Goal: Information Seeking & Learning: Learn about a topic

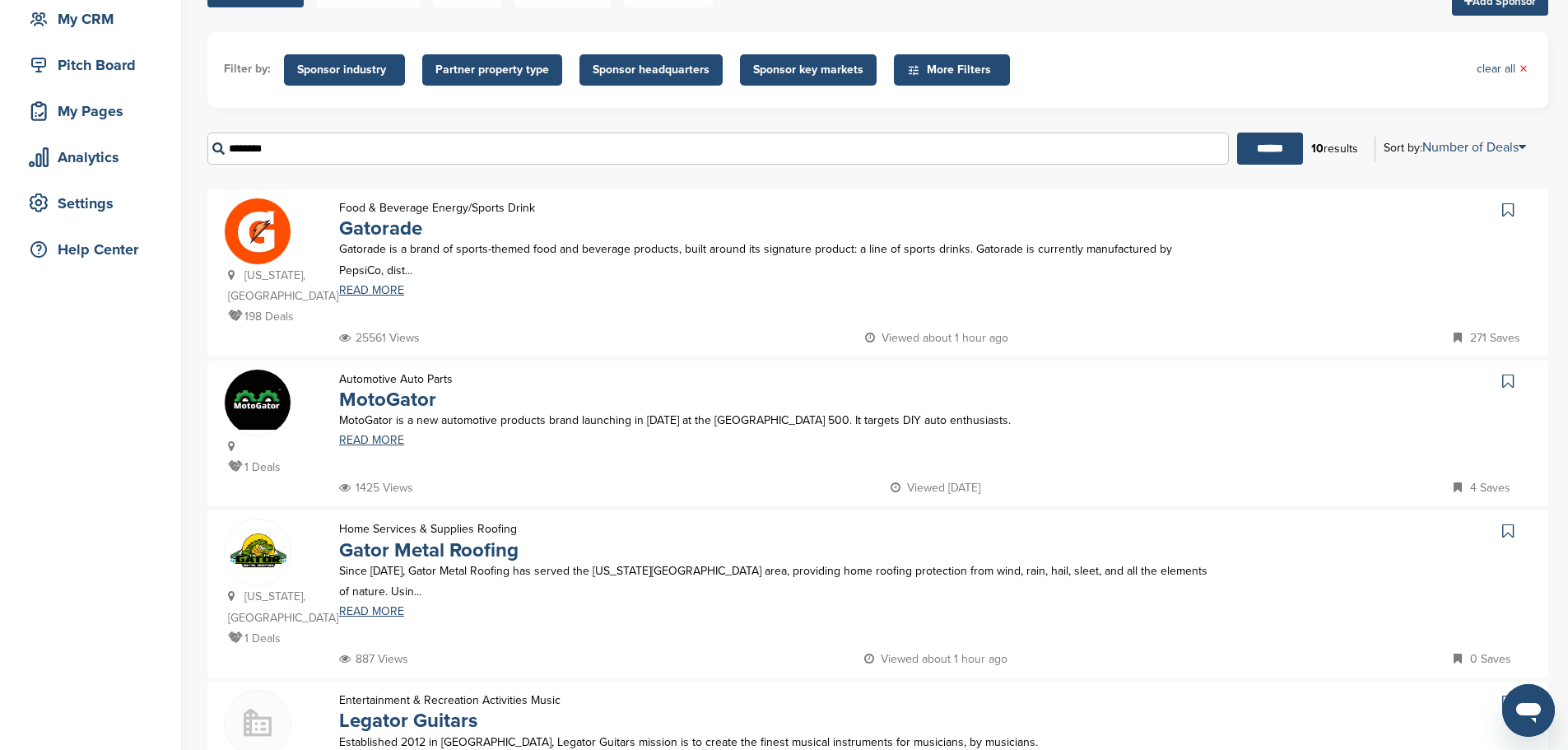
scroll to position [165, 0]
drag, startPoint x: 321, startPoint y: 135, endPoint x: 219, endPoint y: 158, distance: 104.6
click at [219, 158] on input "********" at bounding box center [717, 148] width 1022 height 32
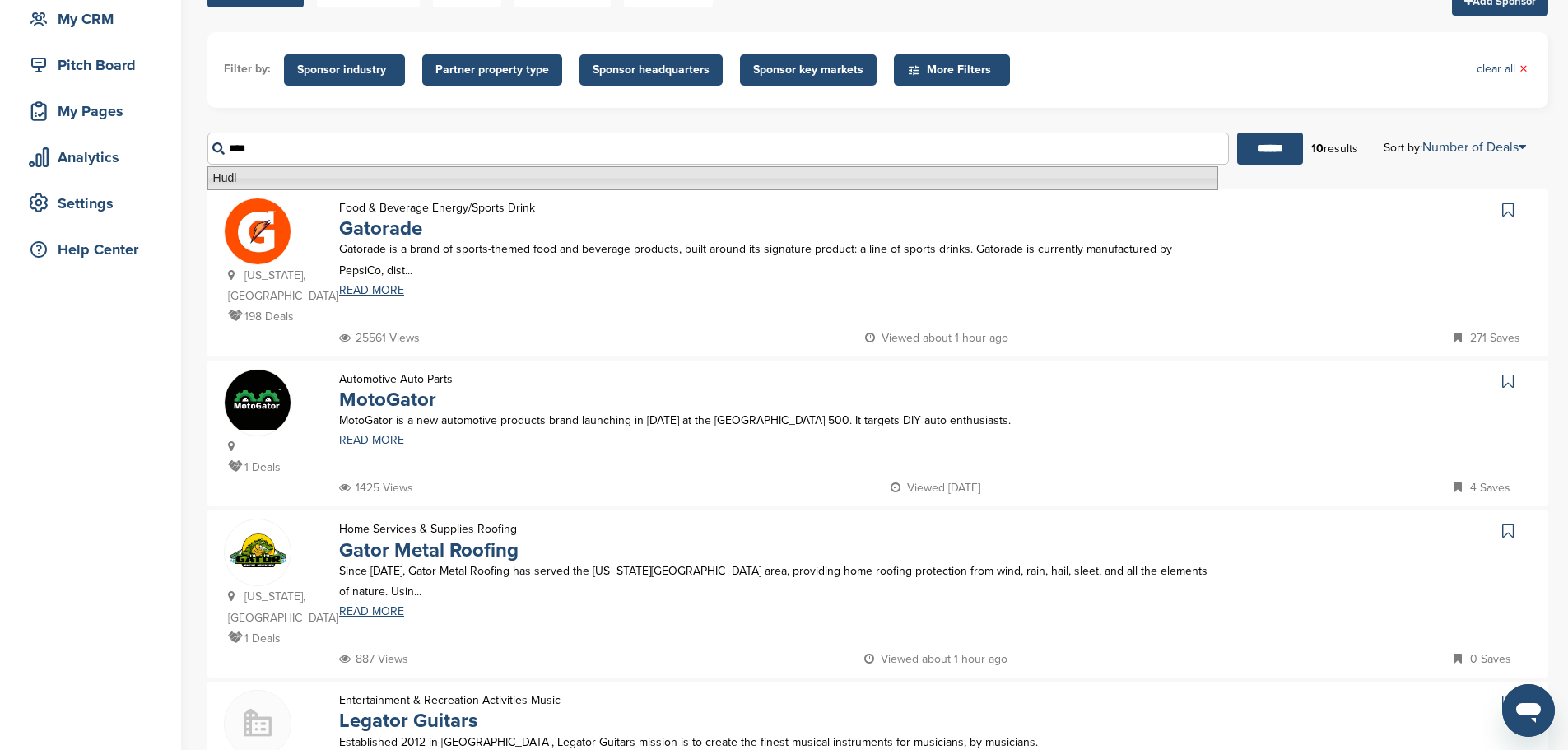
click at [313, 175] on li "Hudl" at bounding box center [712, 178] width 1011 height 24
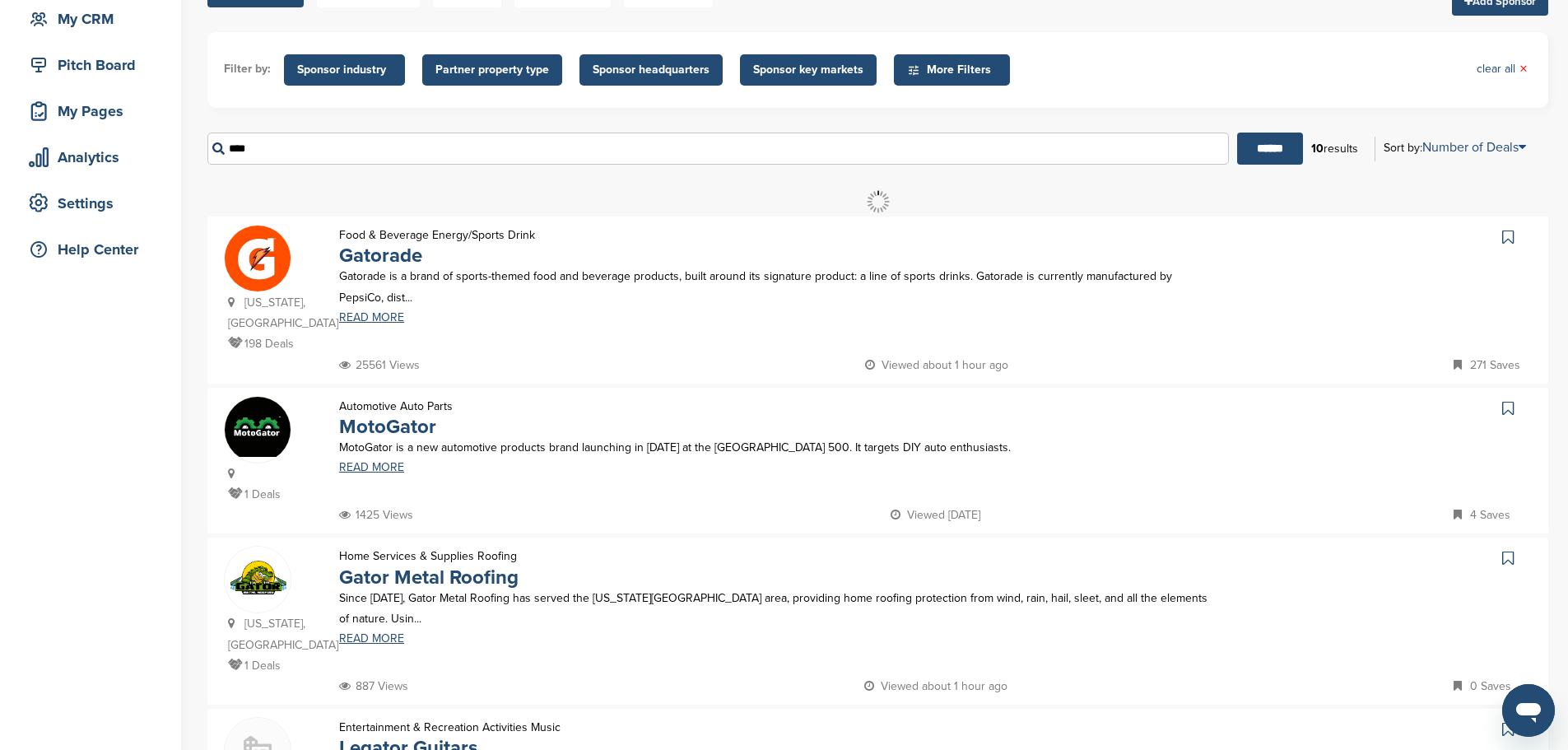
scroll to position [0, 0]
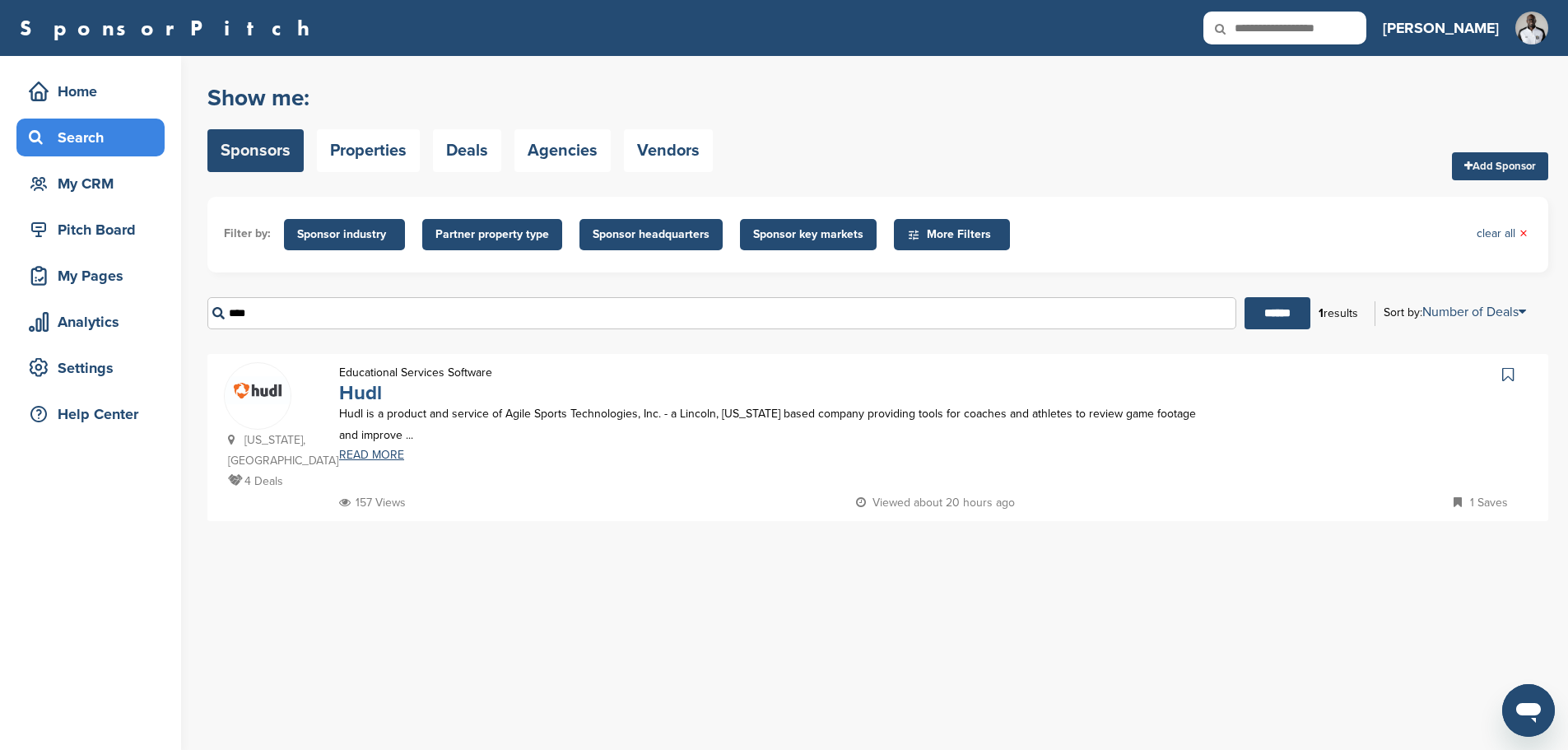
type input "****"
click at [369, 392] on link "Hudl" at bounding box center [360, 392] width 43 height 24
click at [336, 236] on span "Sponsor industry" at bounding box center [344, 234] width 94 height 19
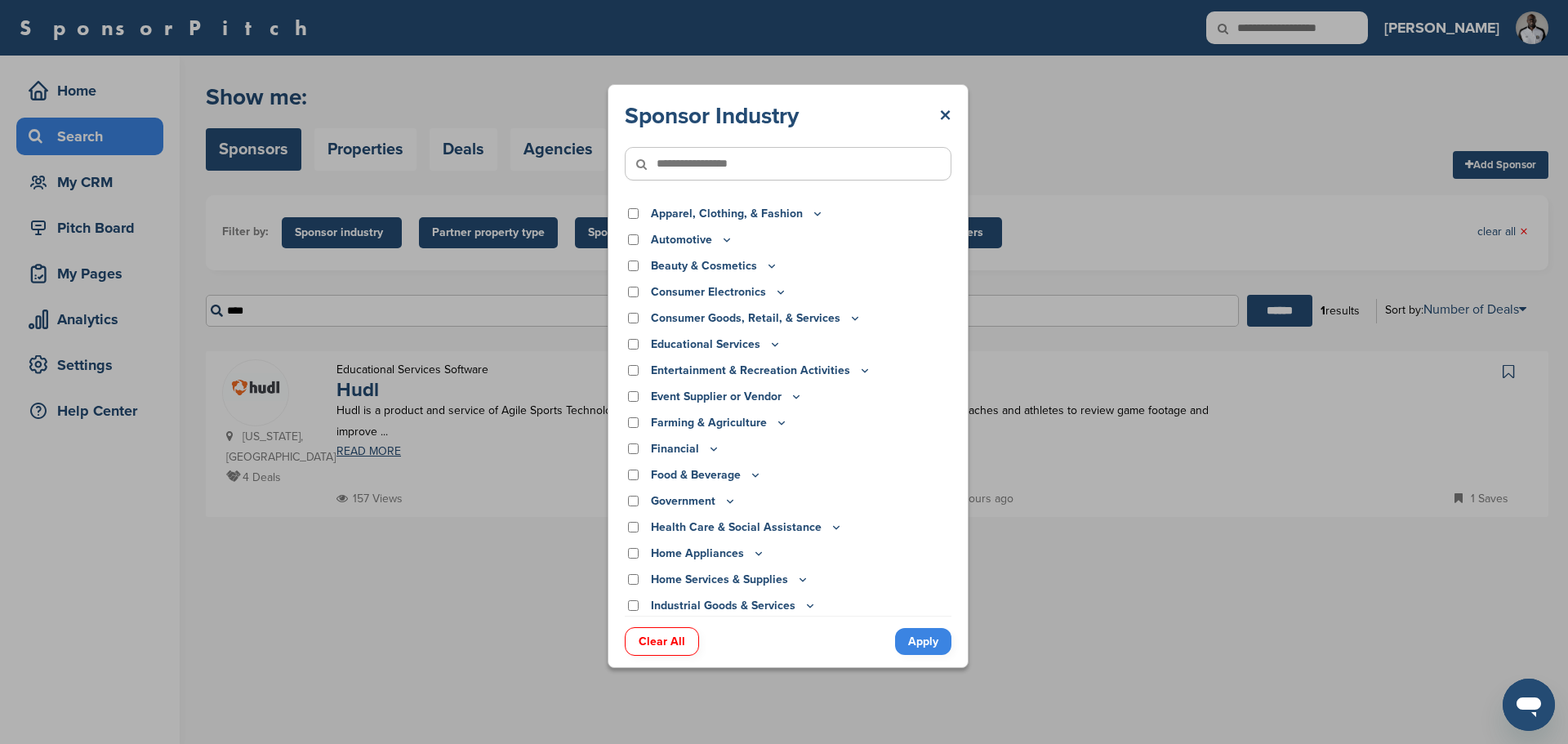
click at [344, 298] on div "Sponsor Industry × Apparel, Clothing, & Fashion Accessories Athletic Apparel & …" at bounding box center [788, 376] width 1577 height 752
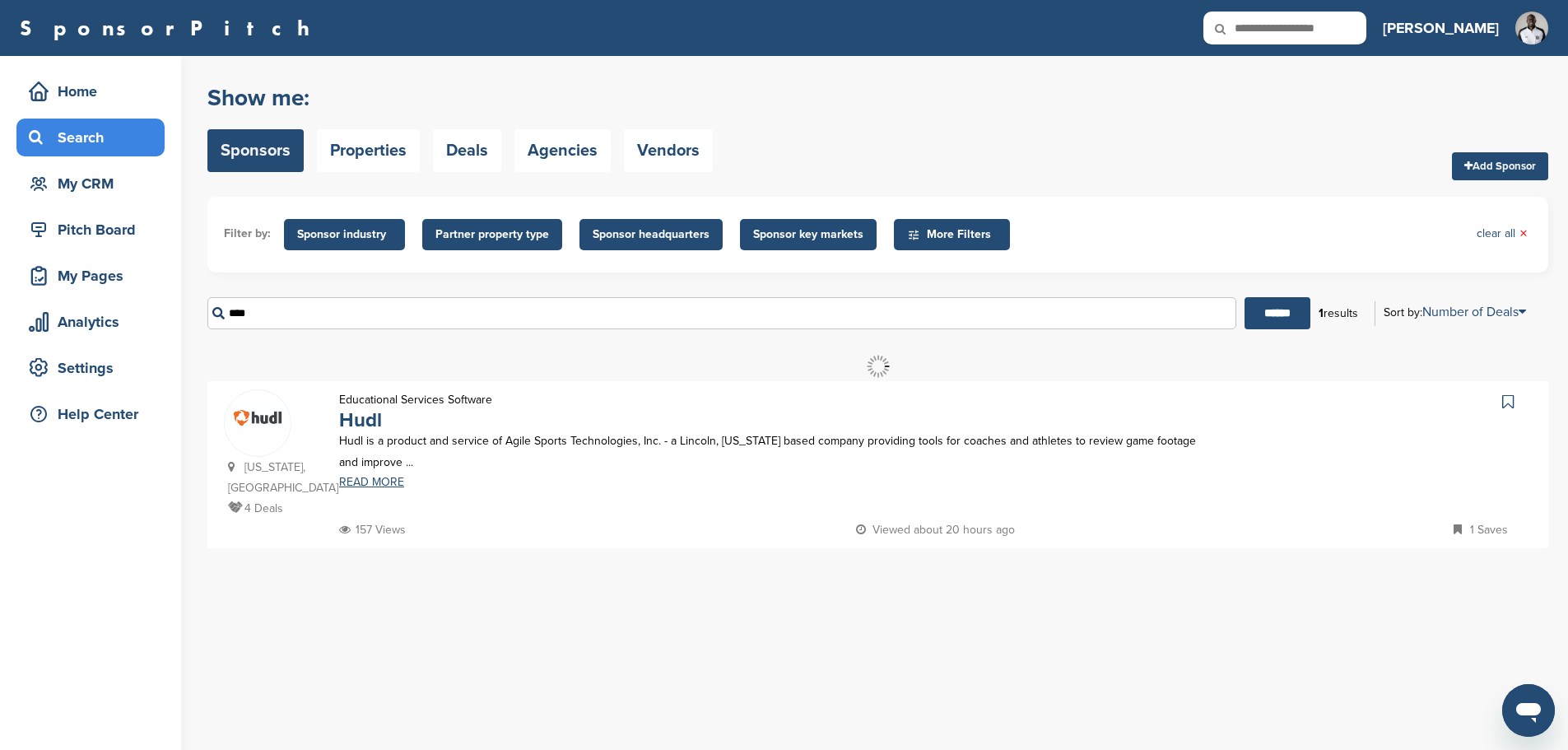
drag, startPoint x: 346, startPoint y: 318, endPoint x: 182, endPoint y: 335, distance: 164.9
click at [182, 335] on div "Home Search My CRM Pitch Board My Pages Analytics Settings Help Center You have…" at bounding box center [784, 403] width 1568 height 694
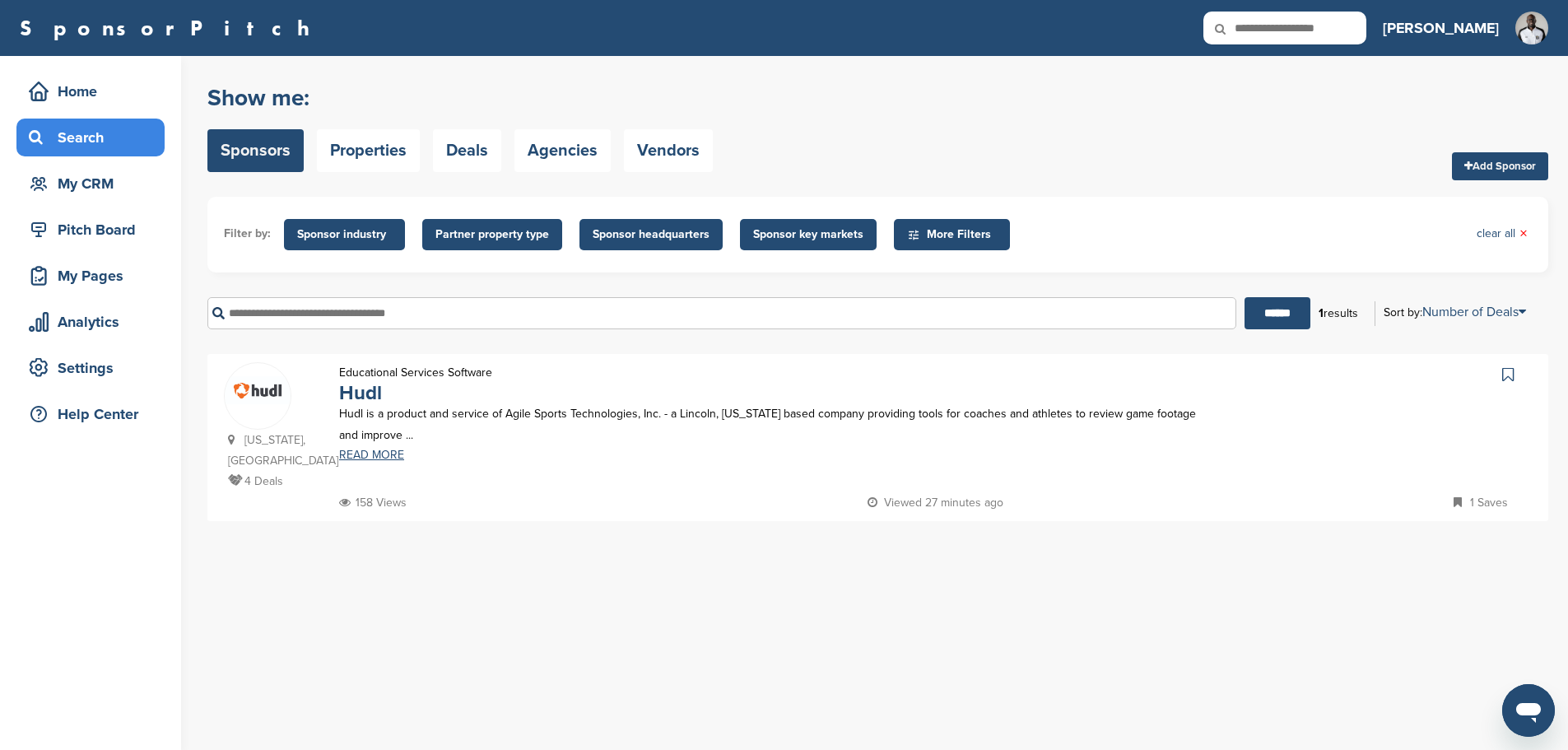
click at [352, 241] on span "Sponsor industry" at bounding box center [344, 234] width 94 height 19
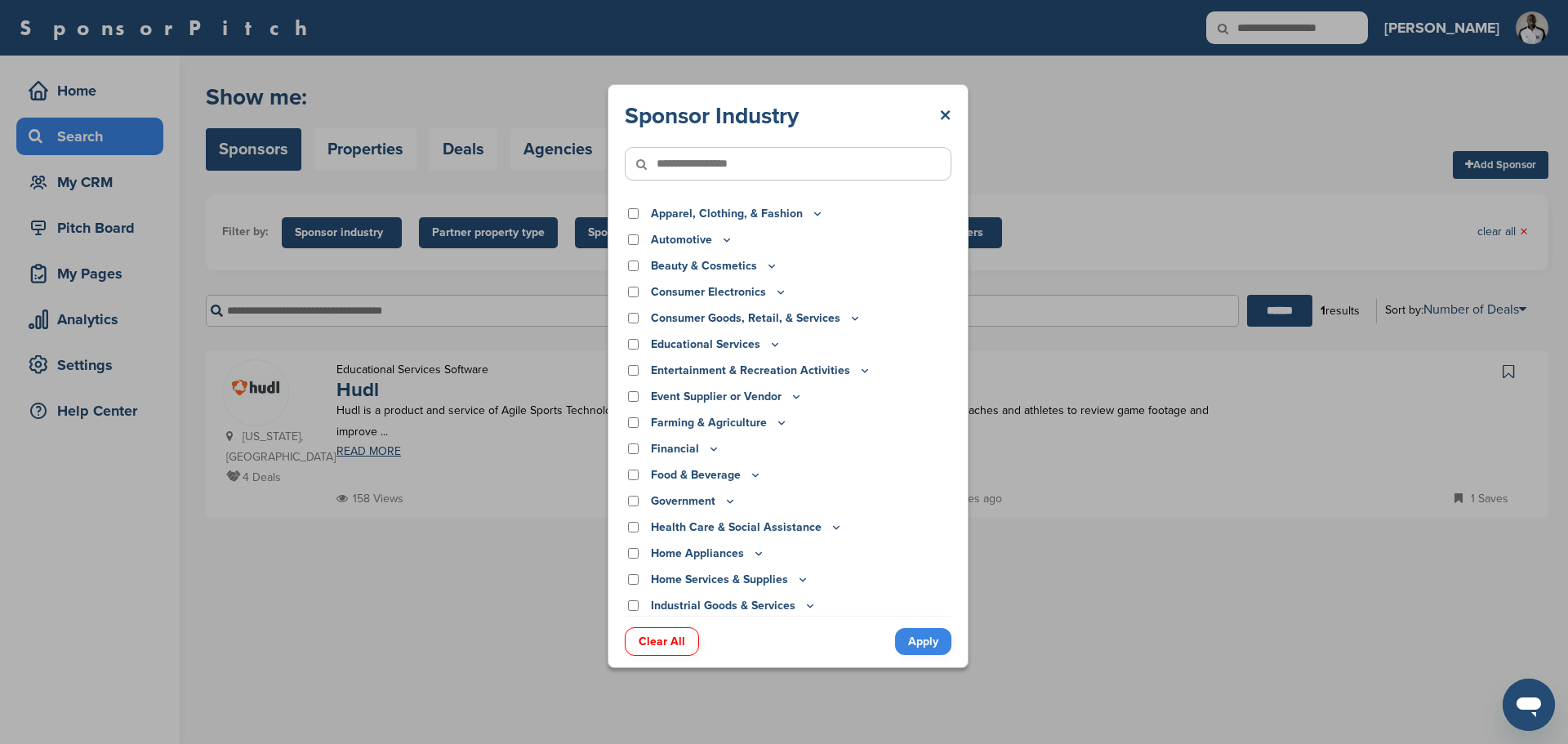
click at [750, 165] on input"] "text" at bounding box center [789, 163] width 327 height 33
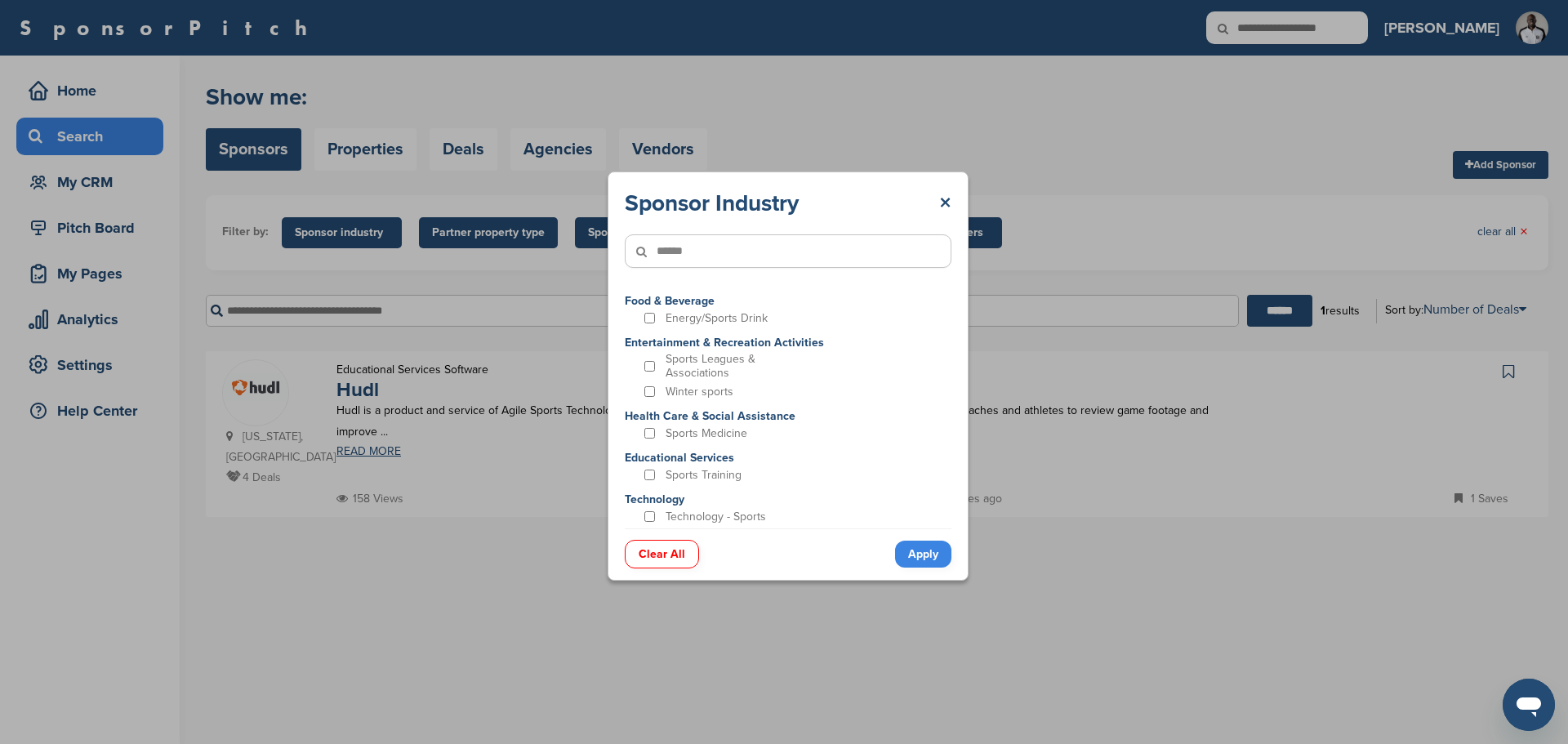
type input"] "******"
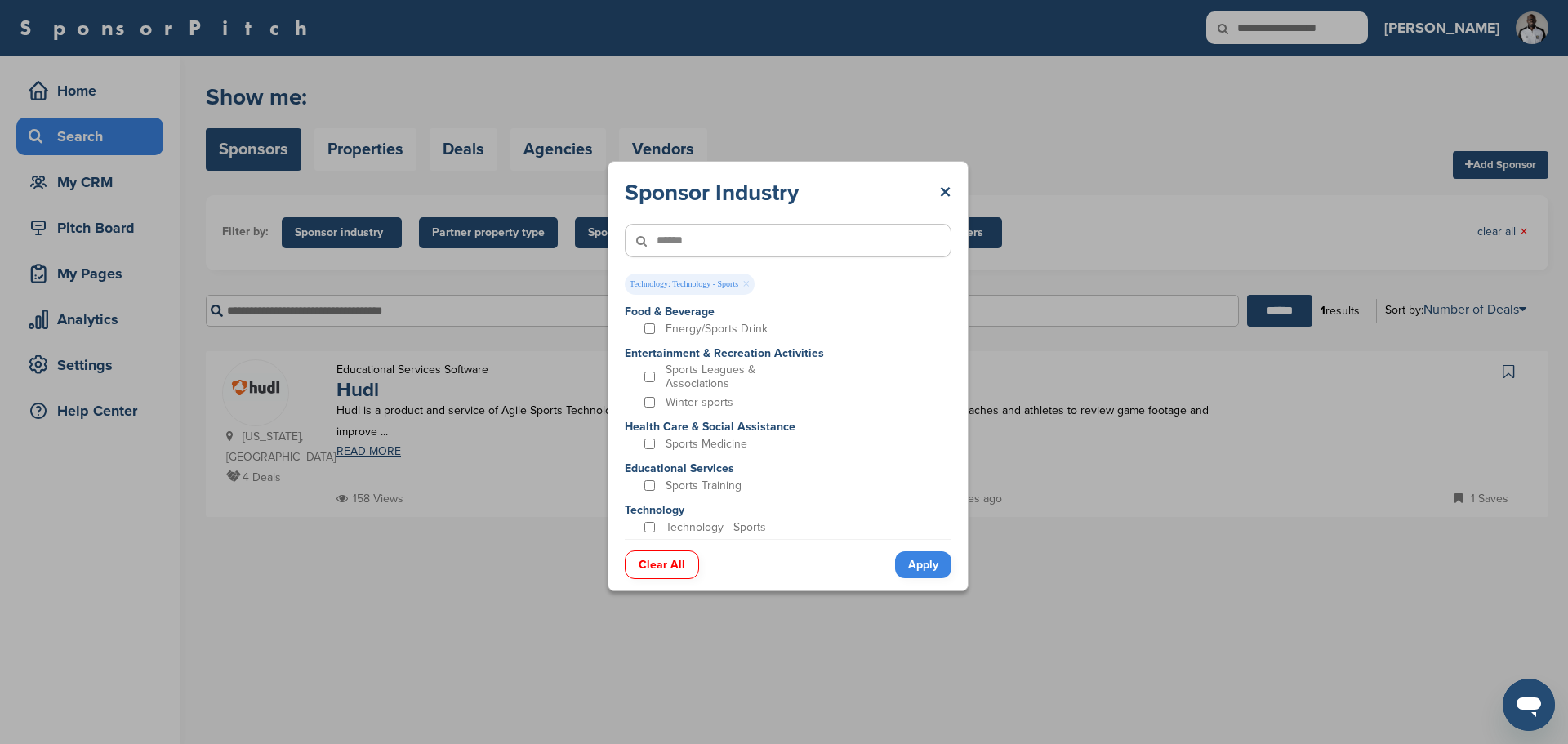
click at [937, 563] on link "Apply" at bounding box center [923, 564] width 56 height 27
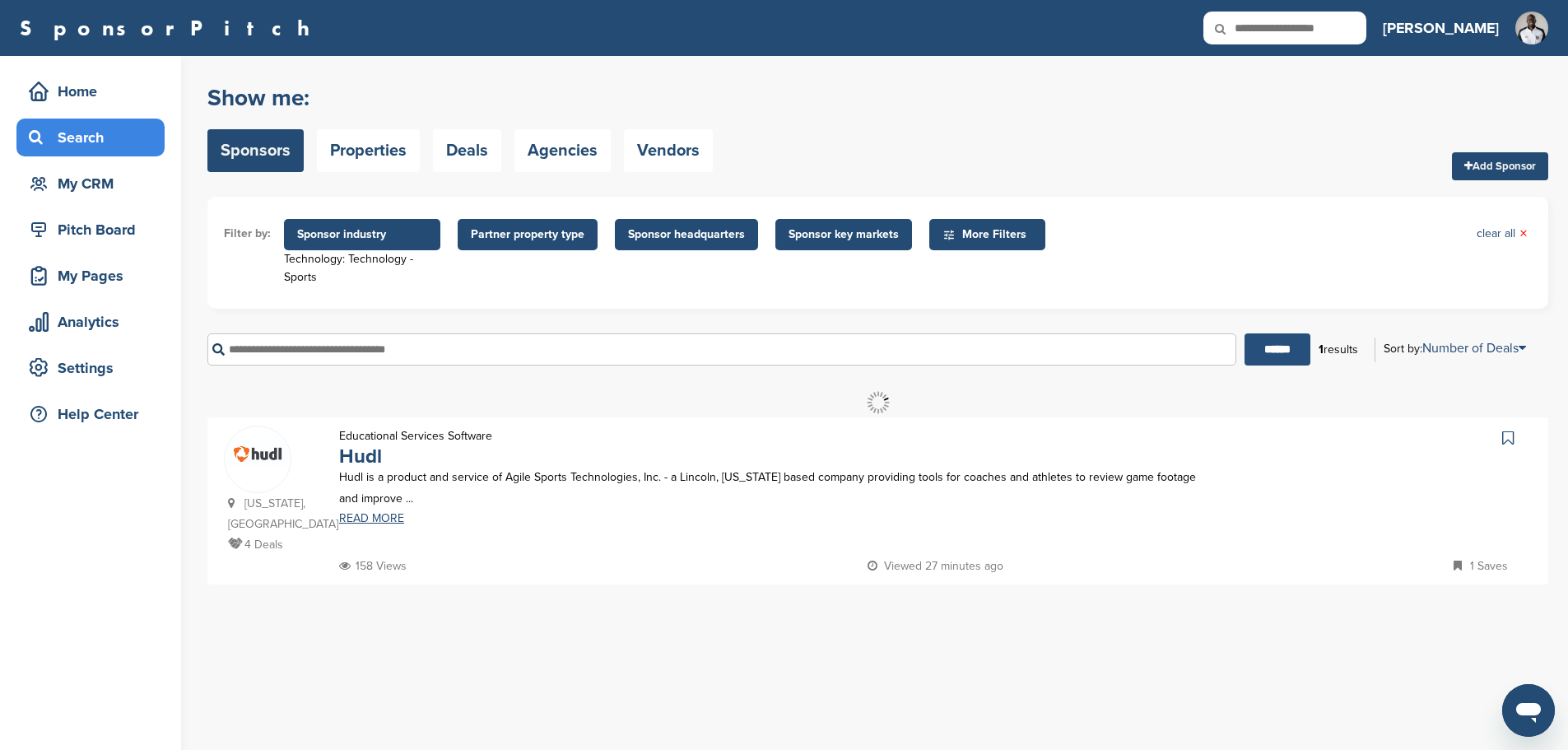
click at [1256, 351] on input "******" at bounding box center [1277, 349] width 66 height 32
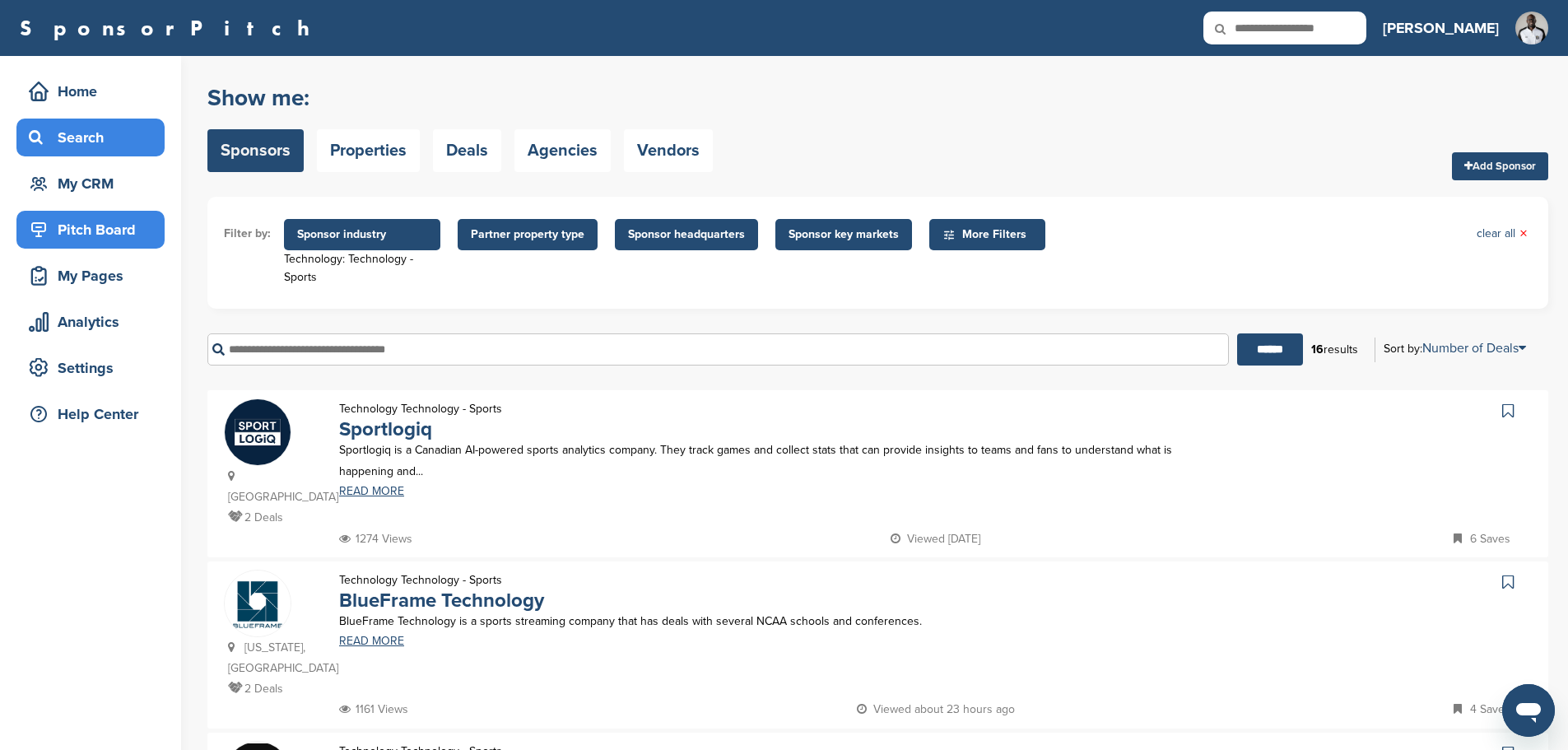
click at [87, 217] on div "Pitch Board" at bounding box center [94, 230] width 140 height 30
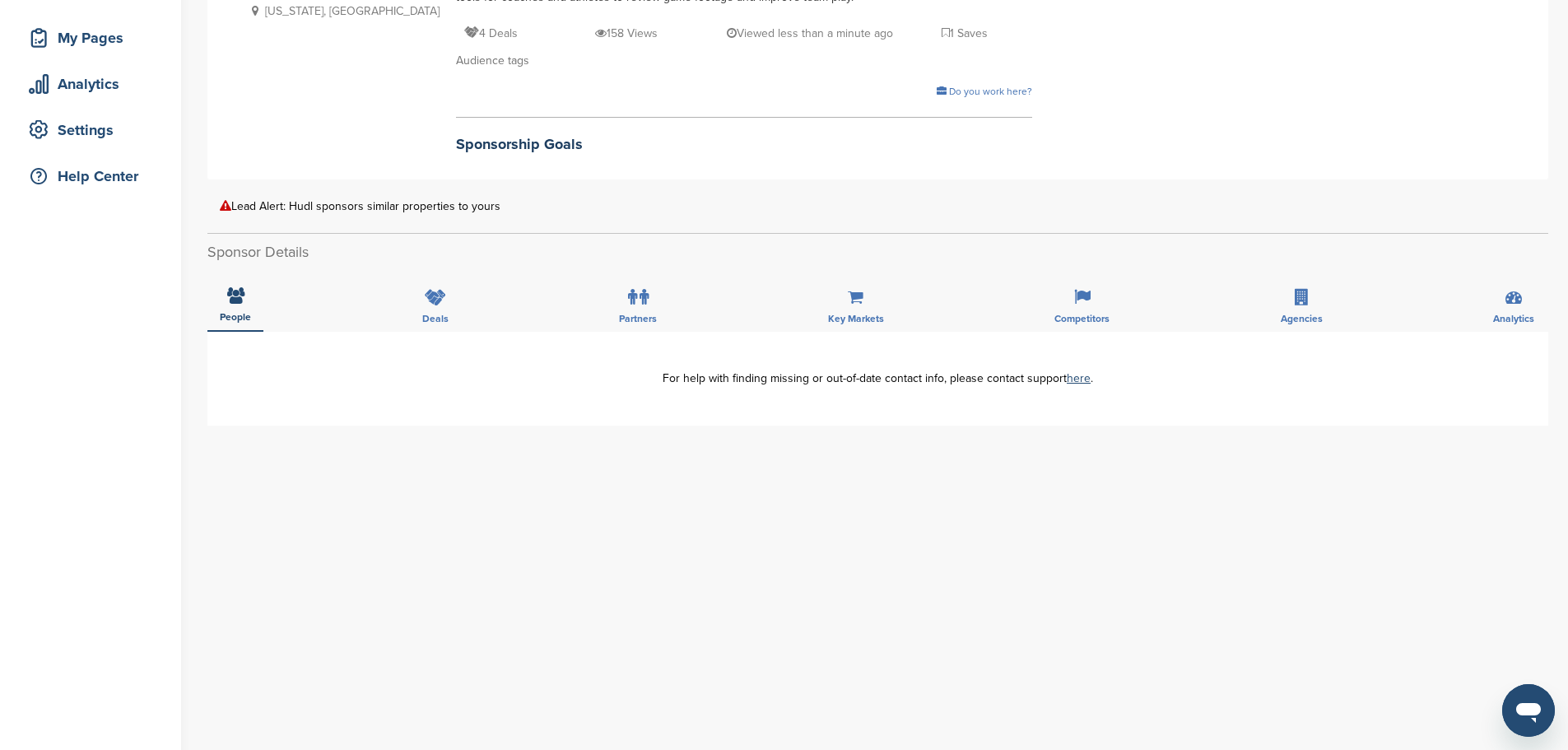
scroll to position [165, 0]
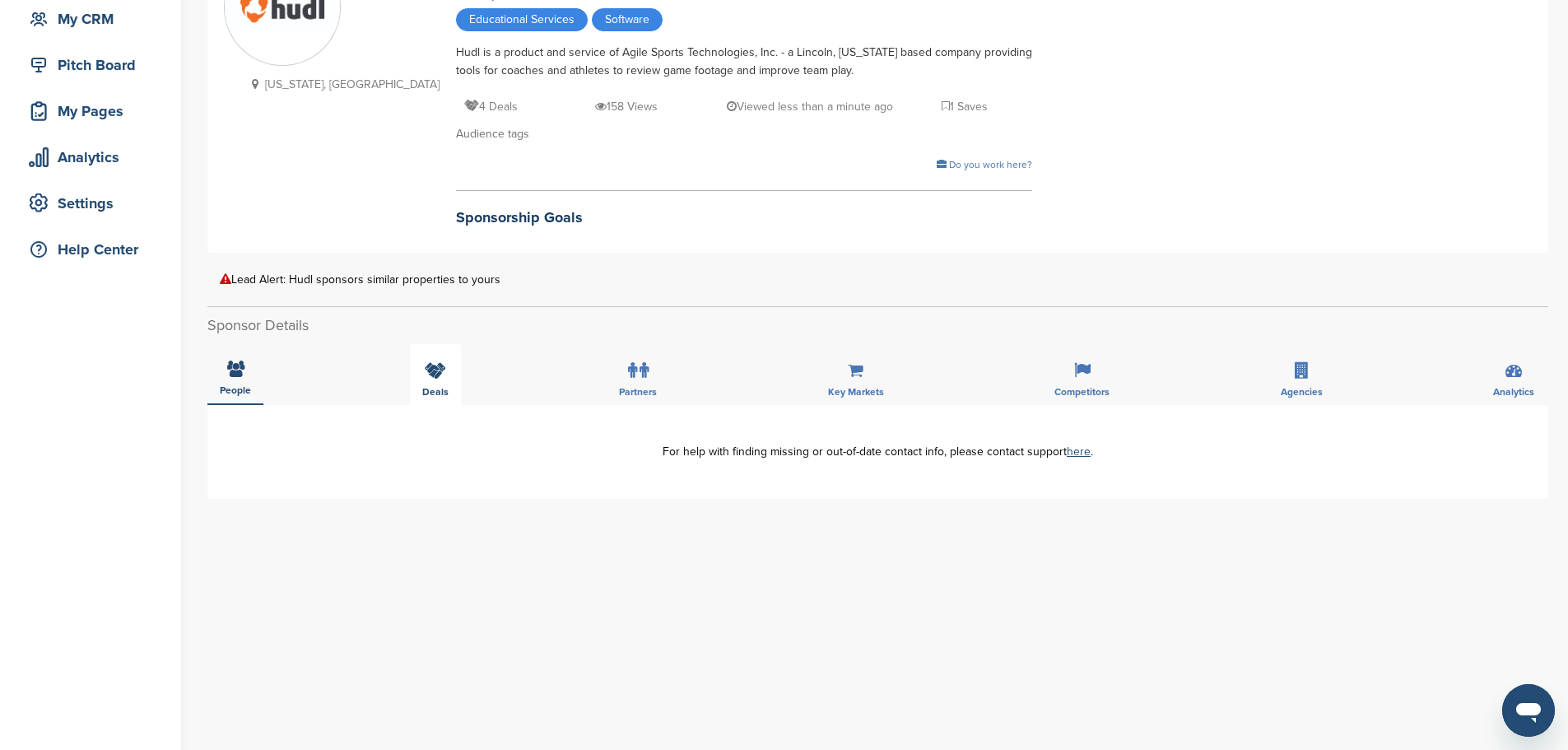
click at [429, 359] on div "Deals" at bounding box center [435, 374] width 51 height 61
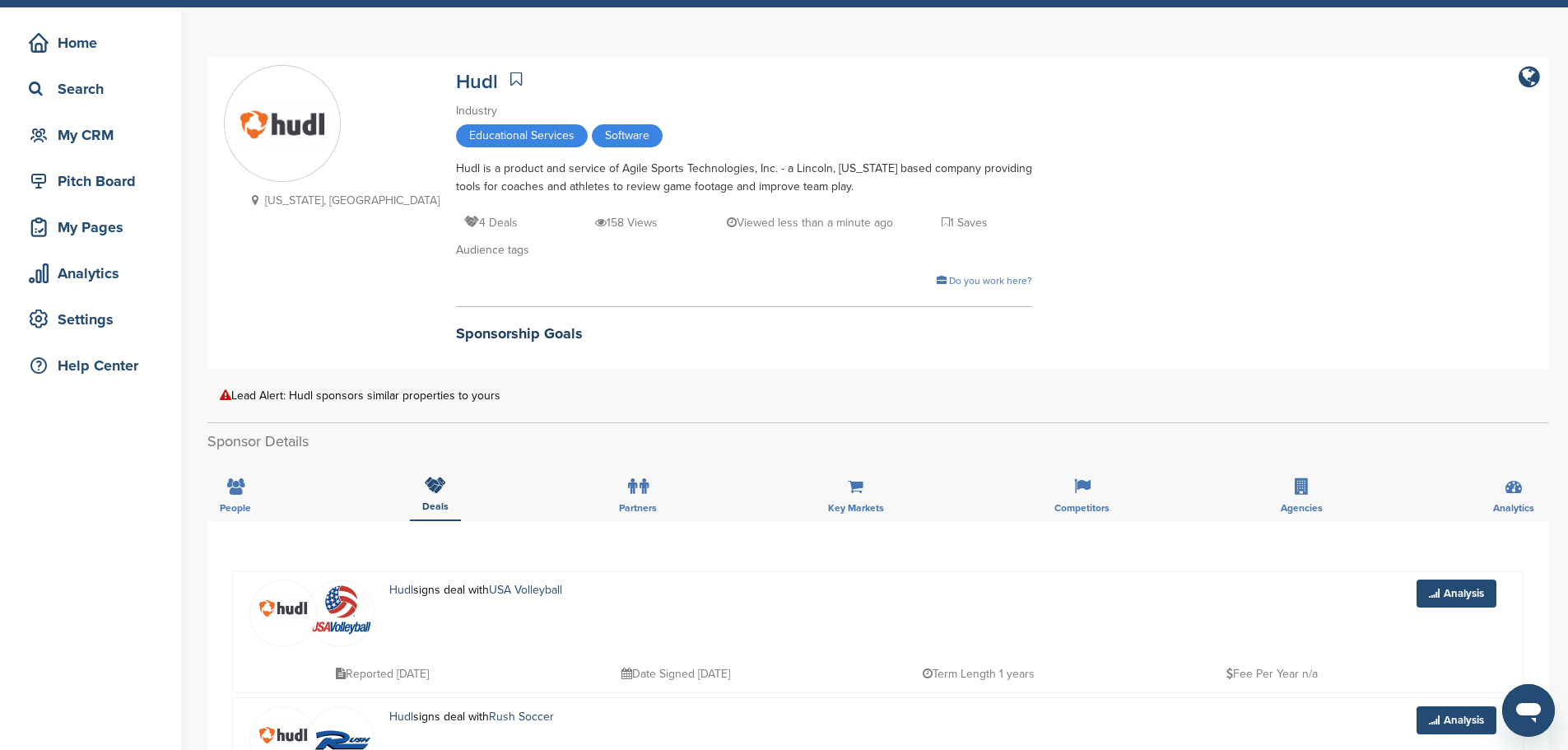
scroll to position [0, 0]
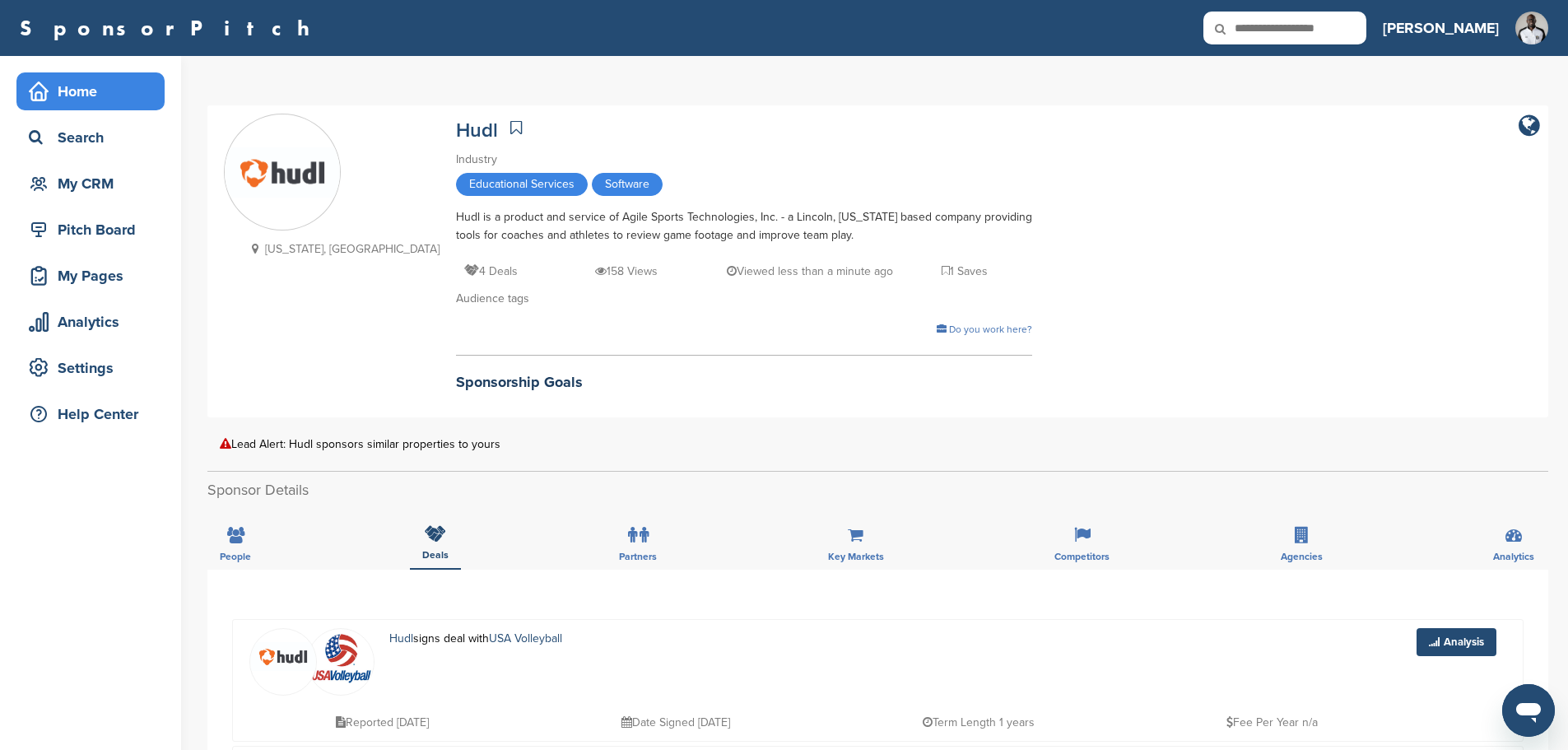
click at [60, 95] on div "Home" at bounding box center [94, 92] width 140 height 30
click at [91, 78] on div "Home" at bounding box center [94, 92] width 140 height 30
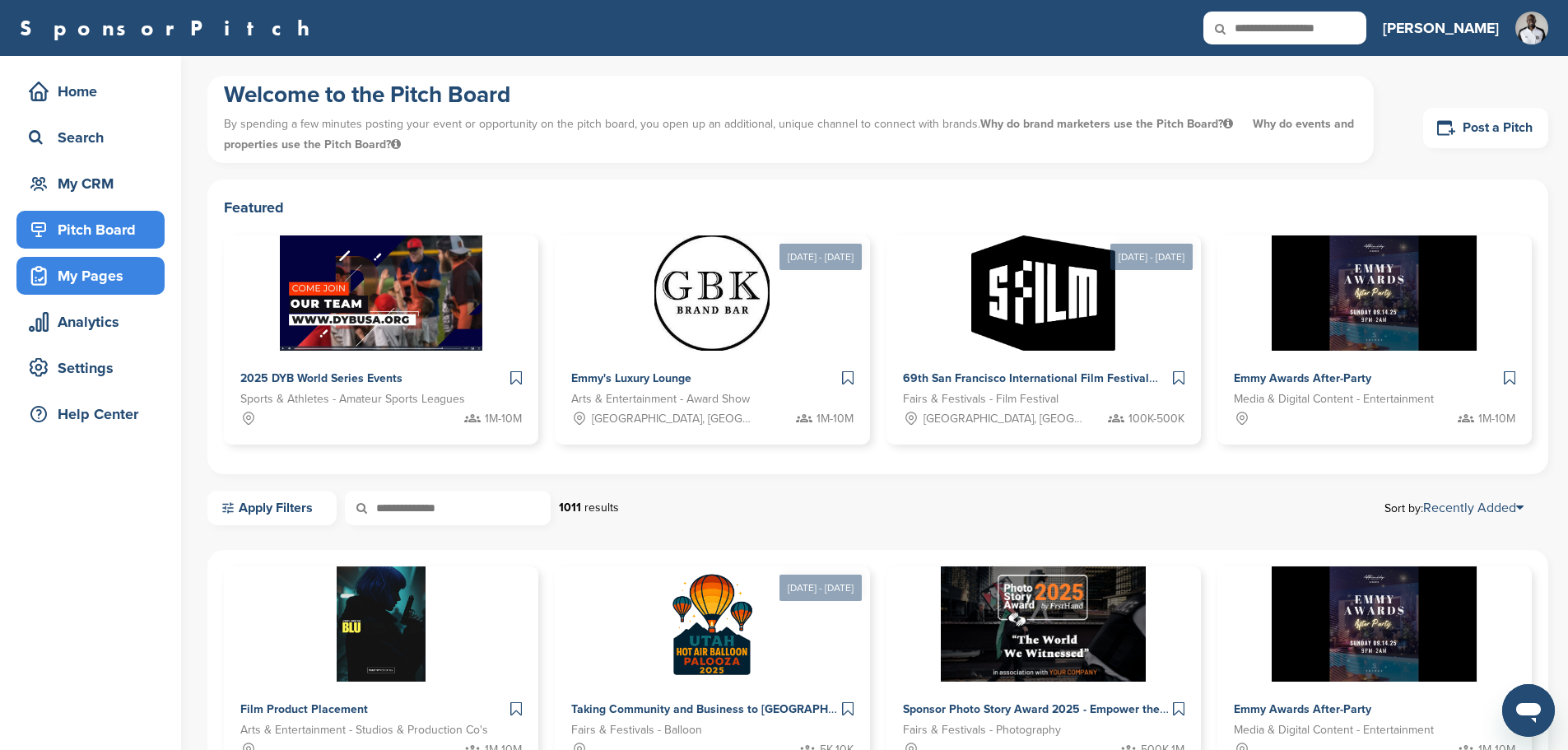
click at [105, 276] on div "My Pages" at bounding box center [94, 276] width 140 height 30
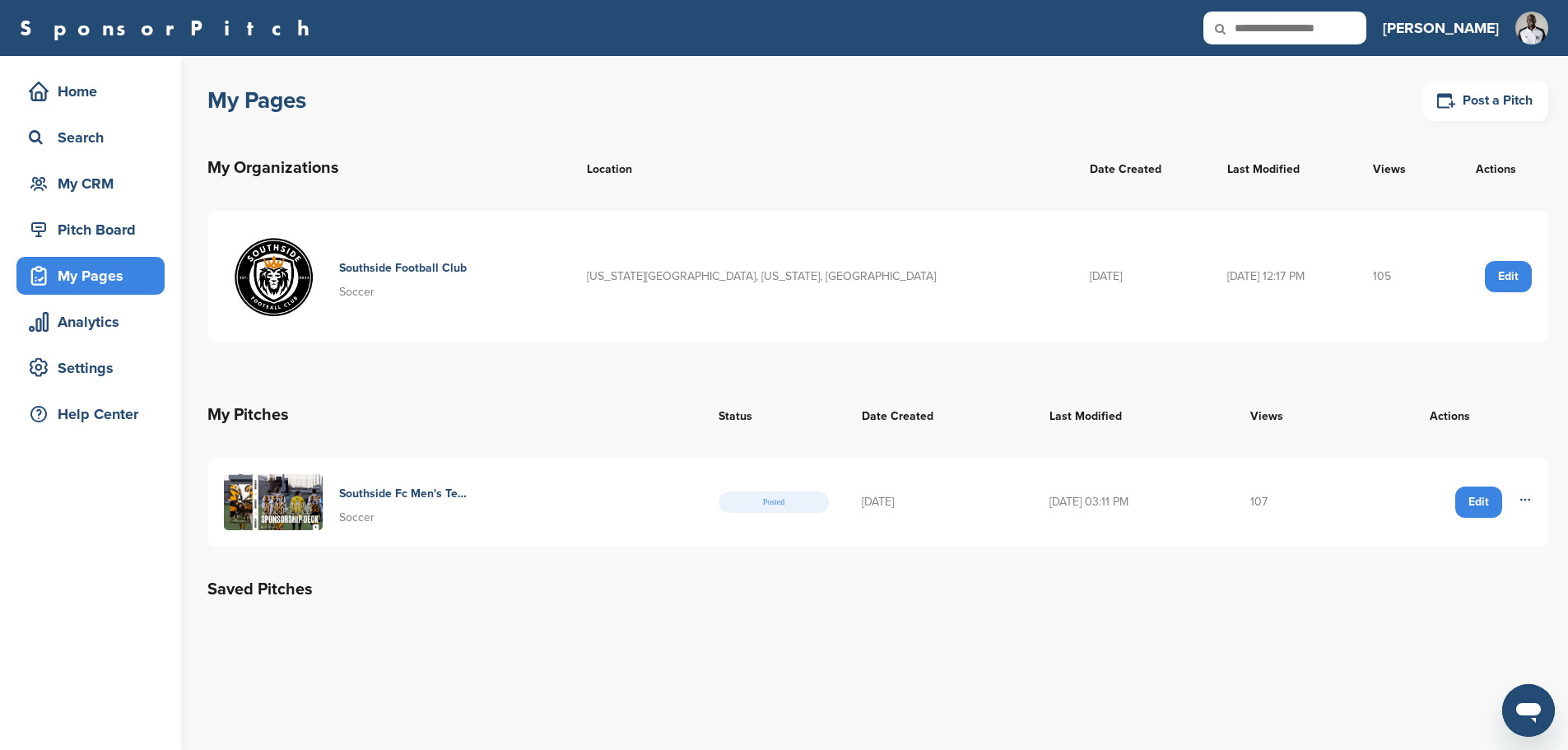
click at [390, 493] on h4 "Southside Fc Men's Team" at bounding box center [403, 494] width 128 height 19
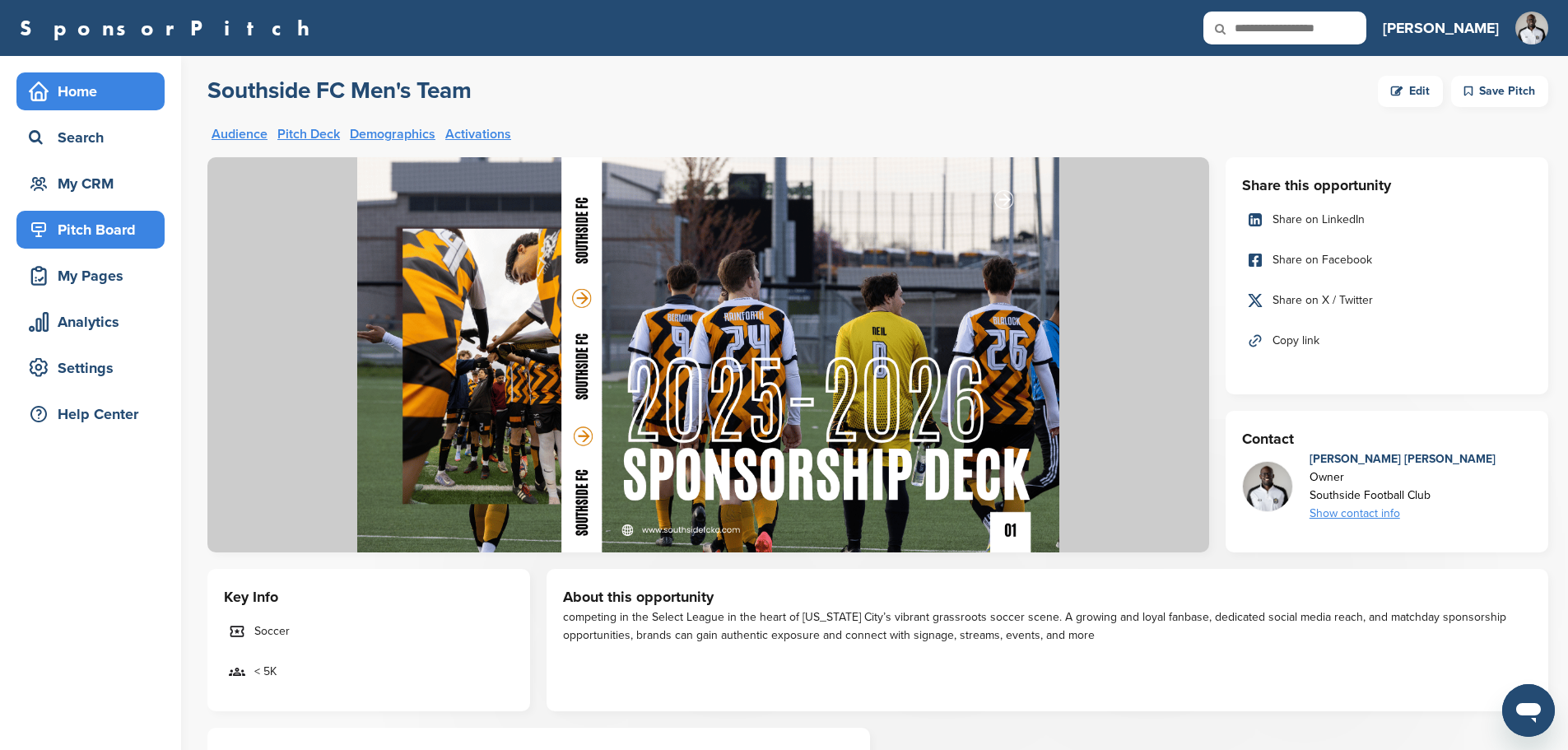
click at [50, 88] on div "Home" at bounding box center [94, 92] width 140 height 30
click at [85, 161] on div "Home Search My CRM" at bounding box center [91, 137] width 148 height 130
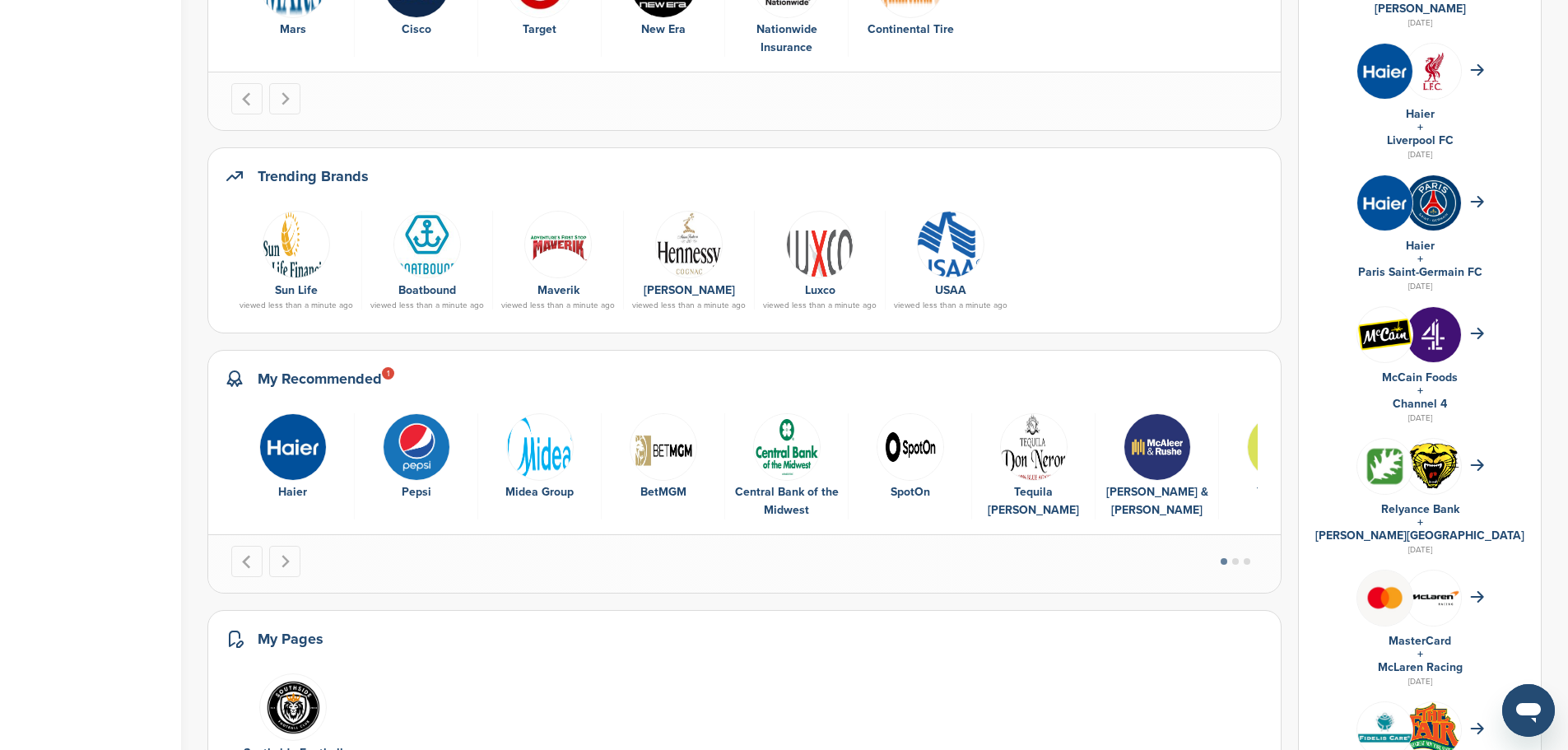
scroll to position [741, 0]
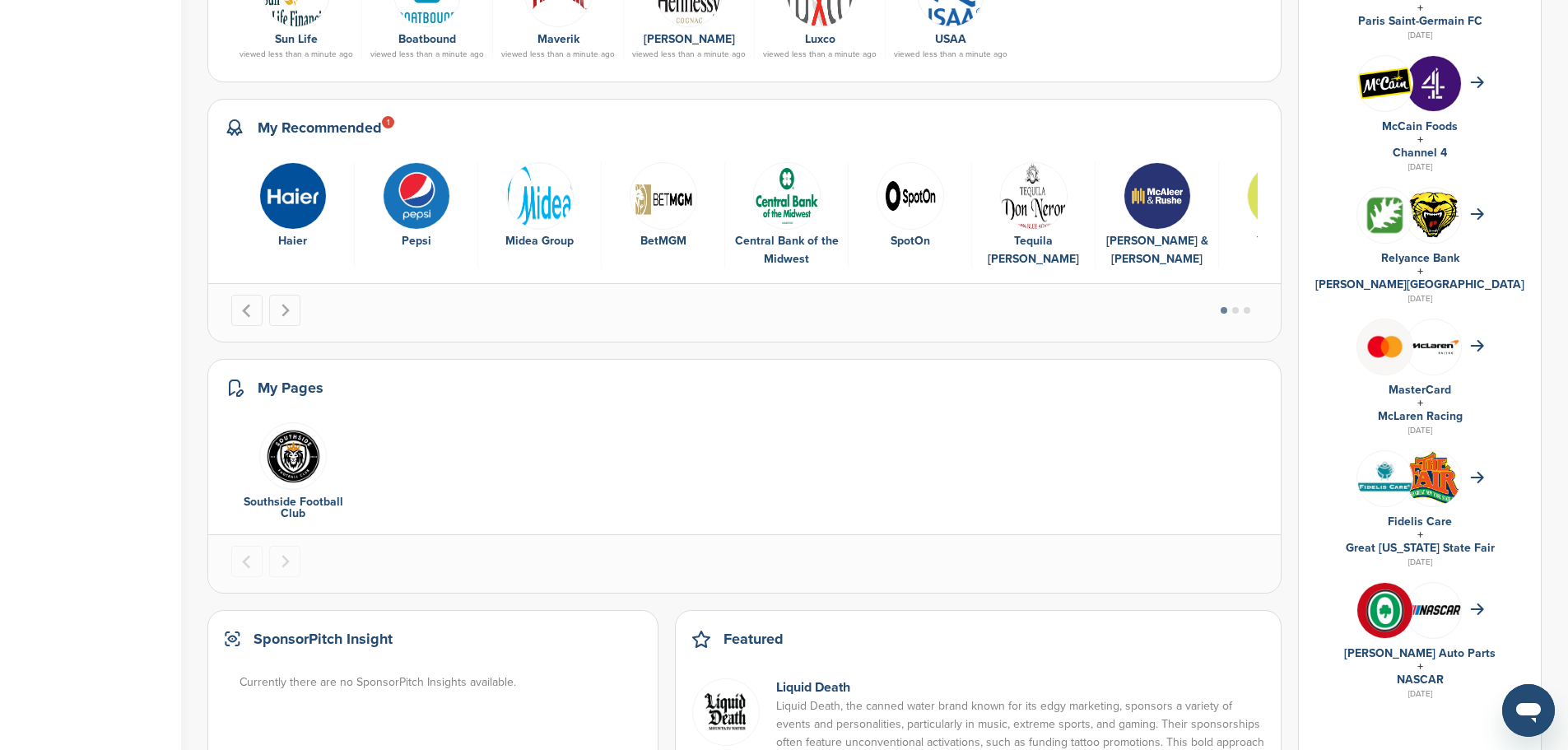
click at [777, 182] on img "5 of 9" at bounding box center [787, 196] width 68 height 68
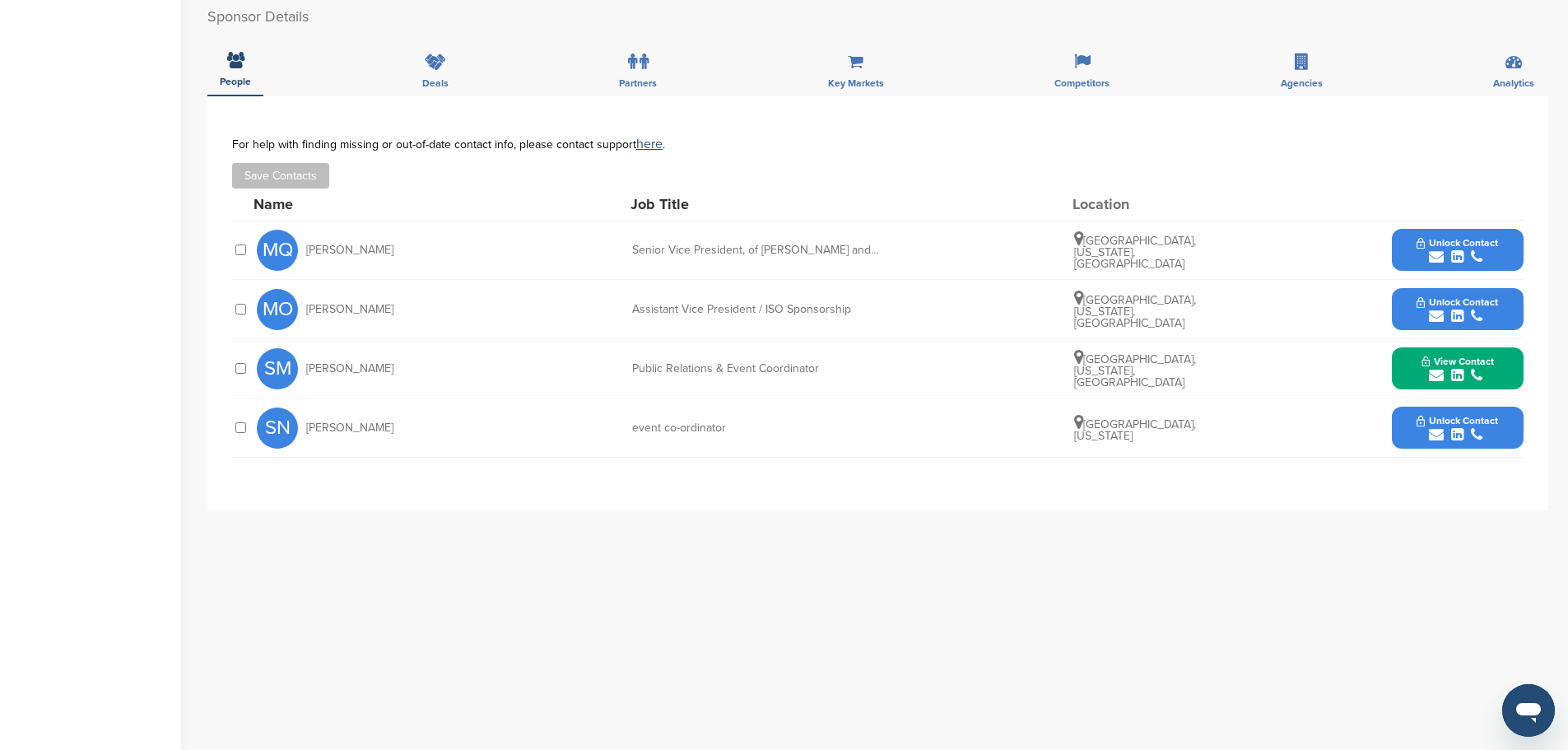
scroll to position [576, 0]
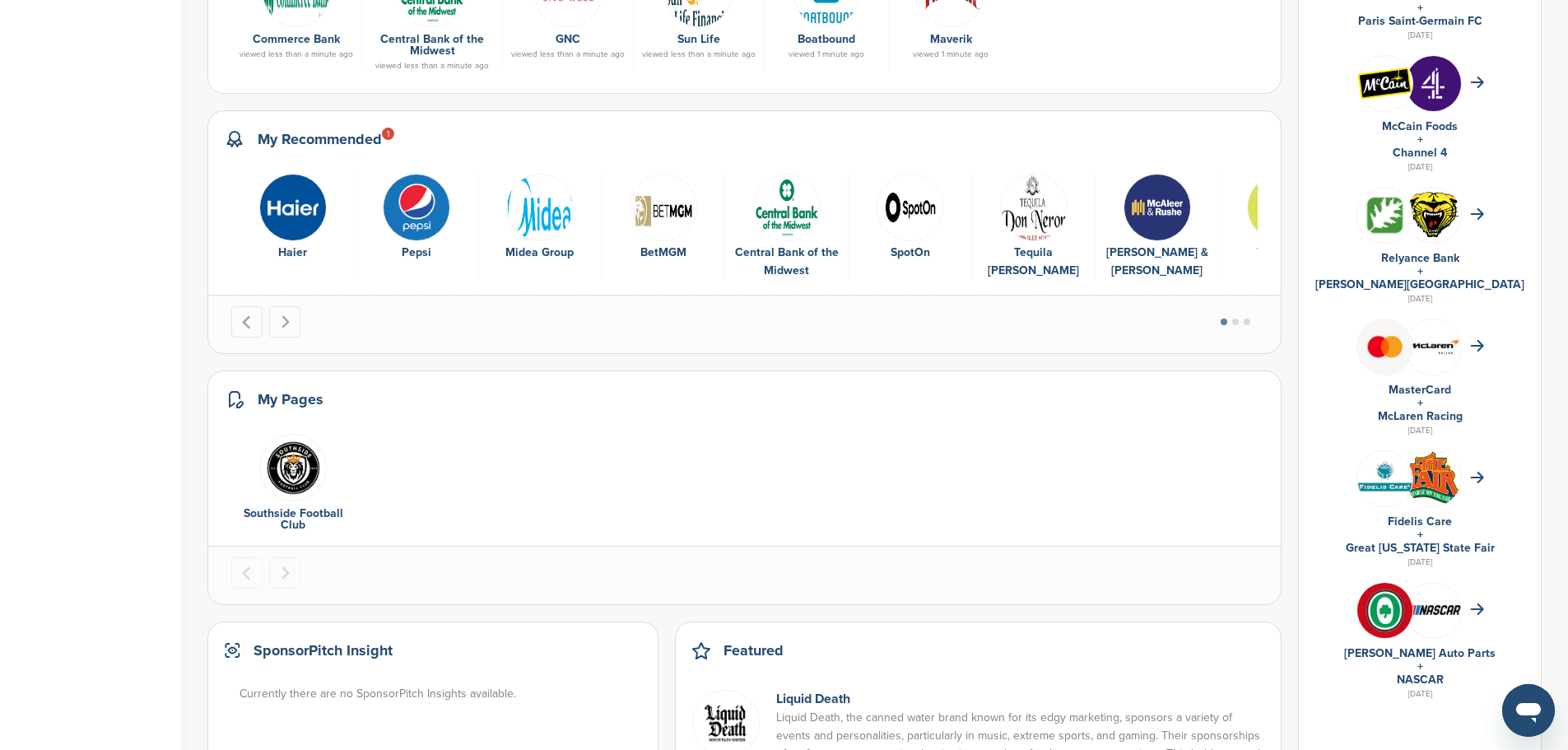
click at [306, 222] on img "1 of 9" at bounding box center [293, 207] width 68 height 68
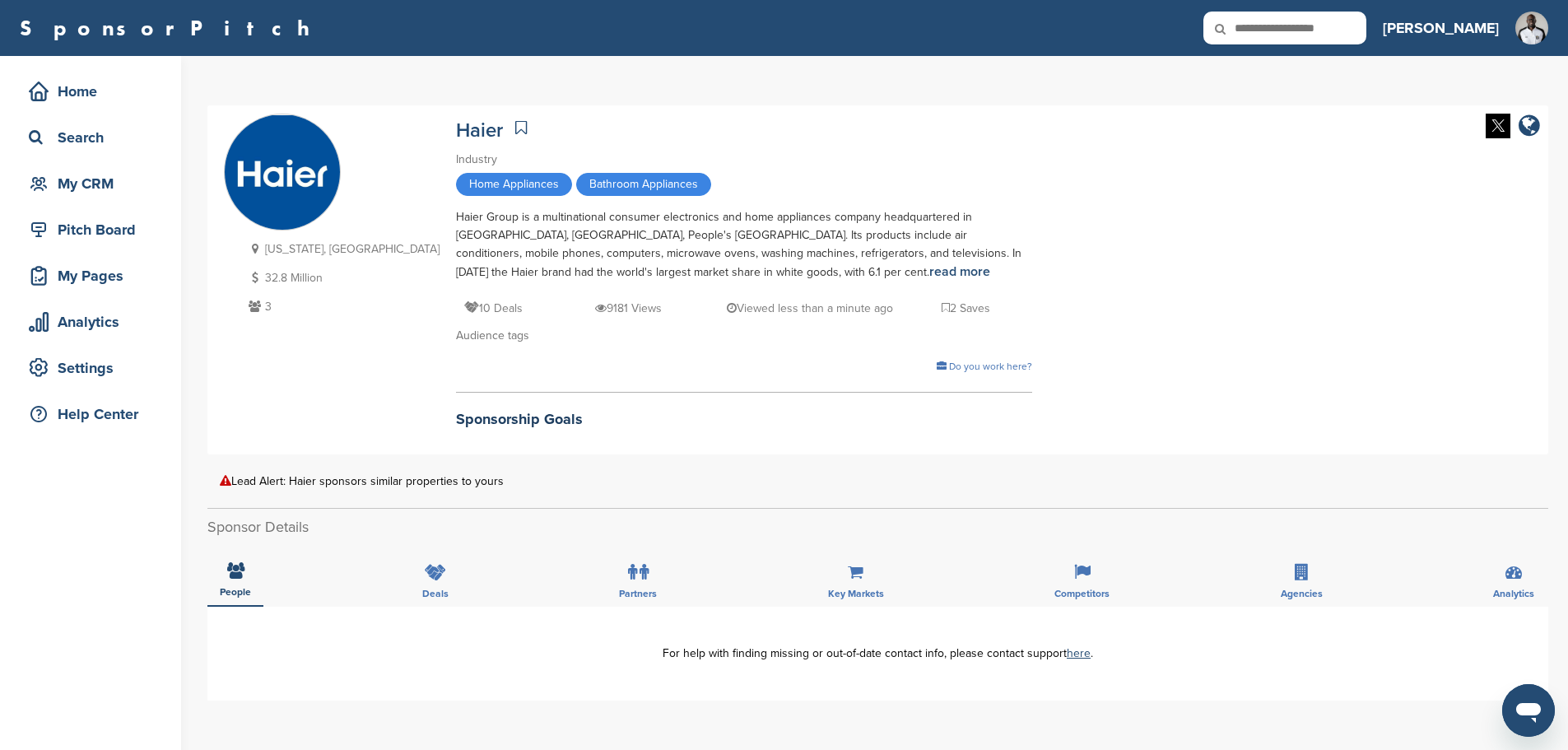
scroll to position [82, 0]
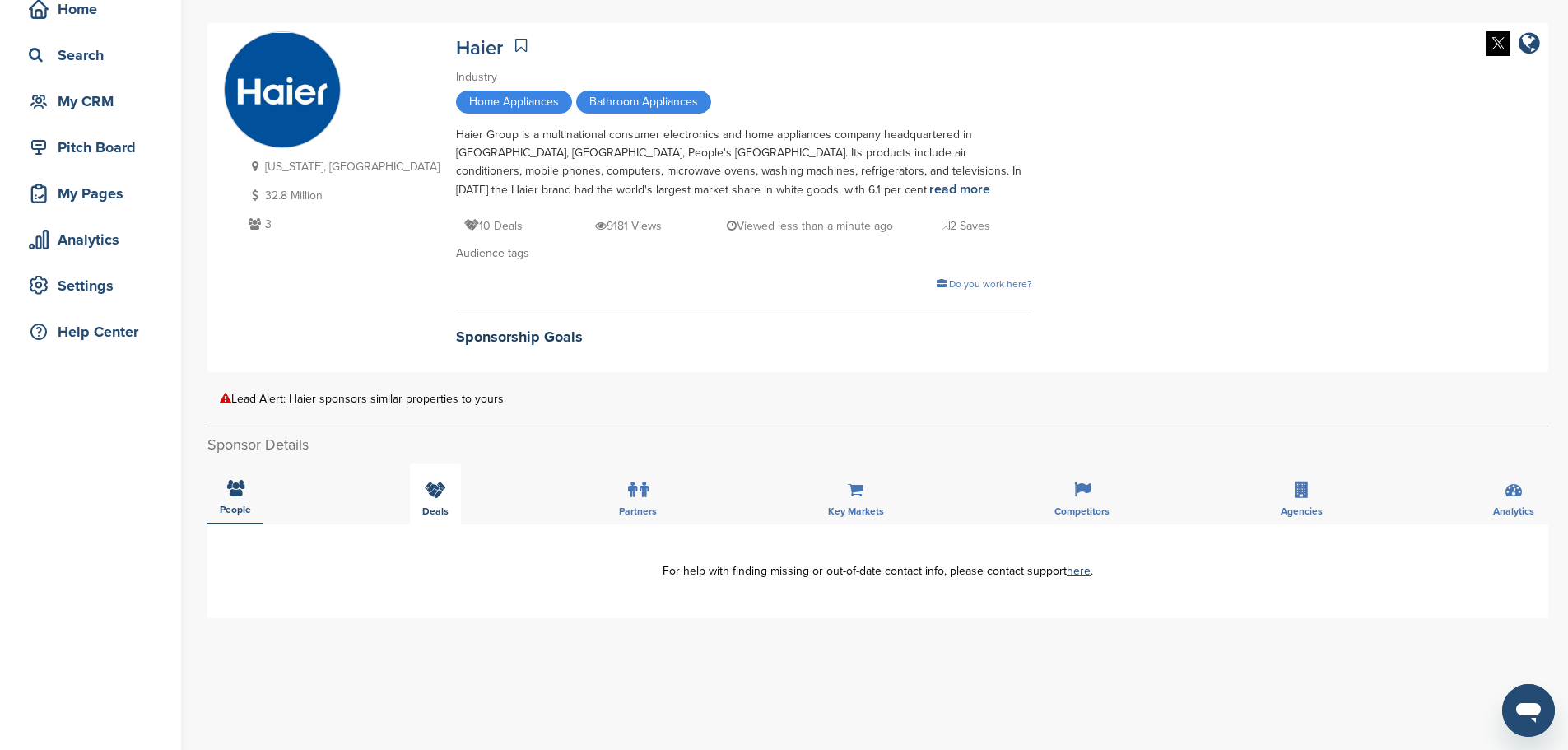
click at [439, 487] on icon at bounding box center [435, 489] width 21 height 17
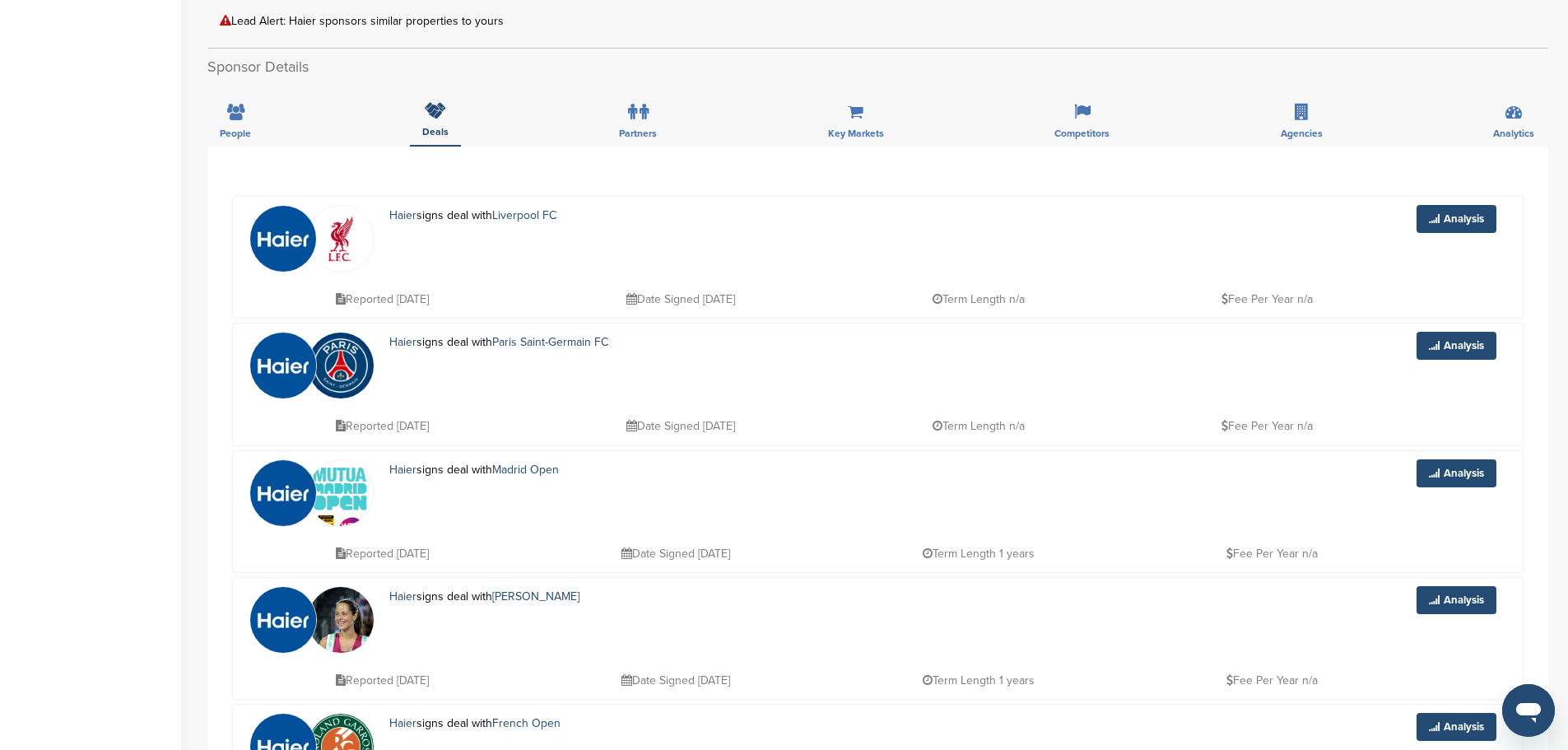
scroll to position [494, 0]
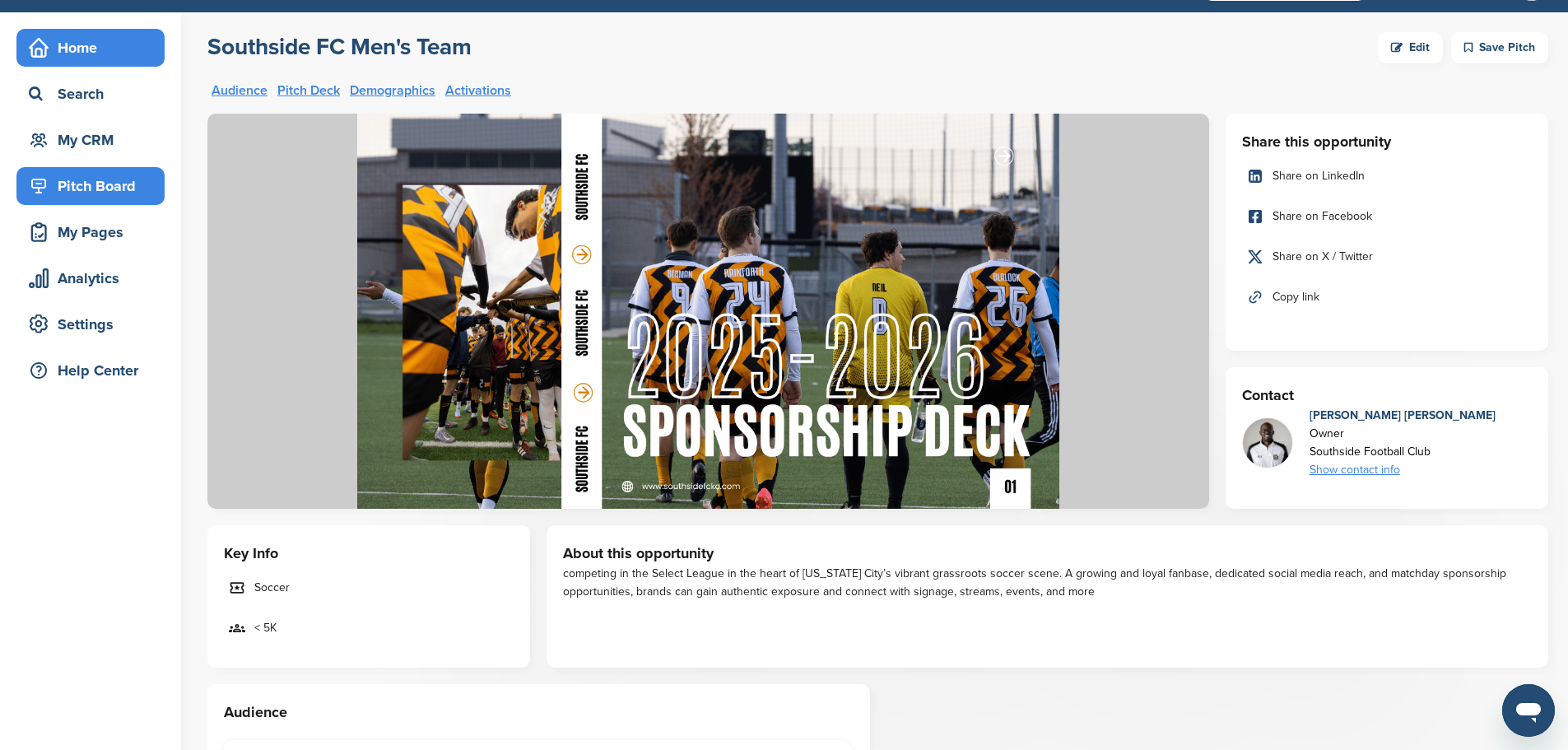
scroll to position [82, 0]
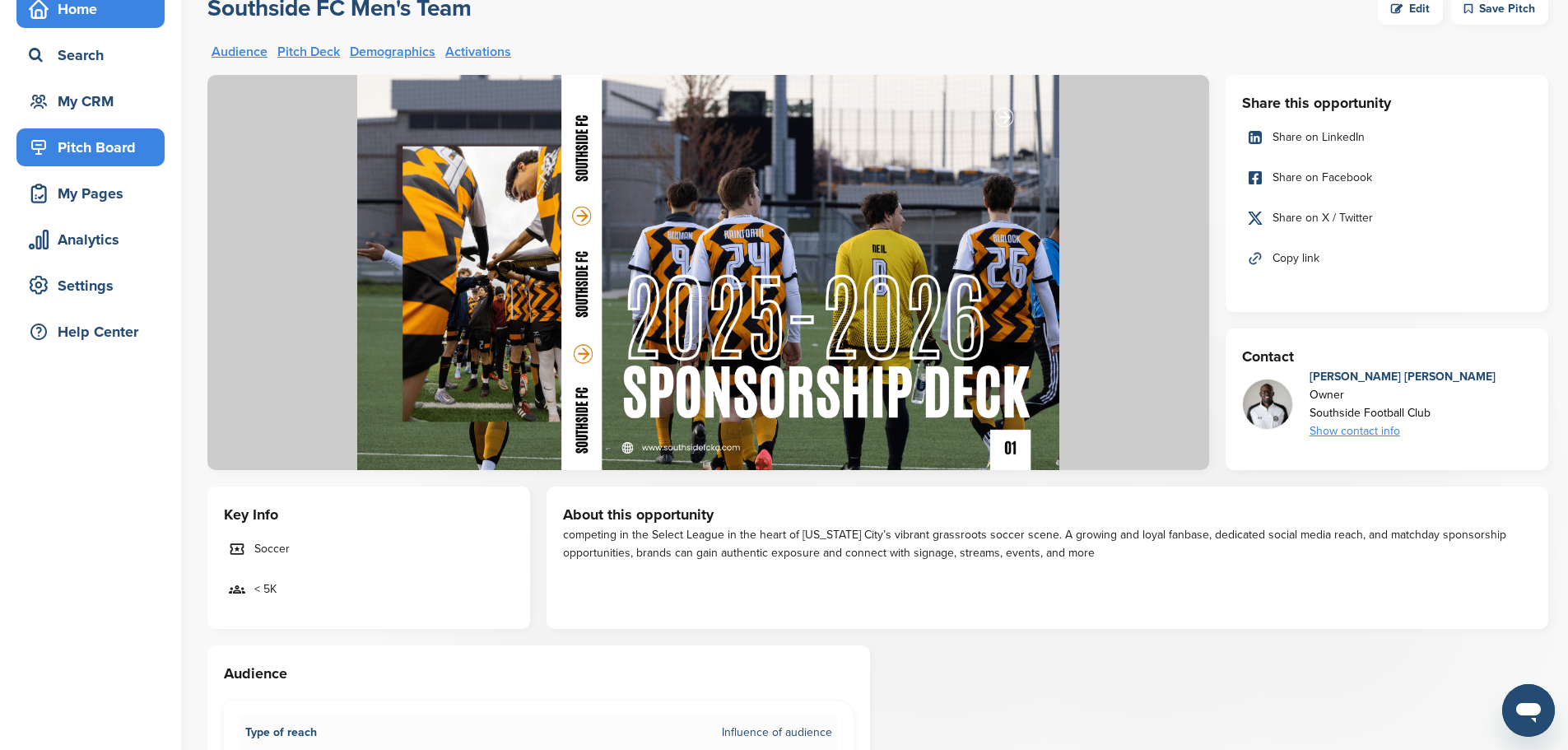
click at [81, 22] on div "Home" at bounding box center [94, 9] width 140 height 30
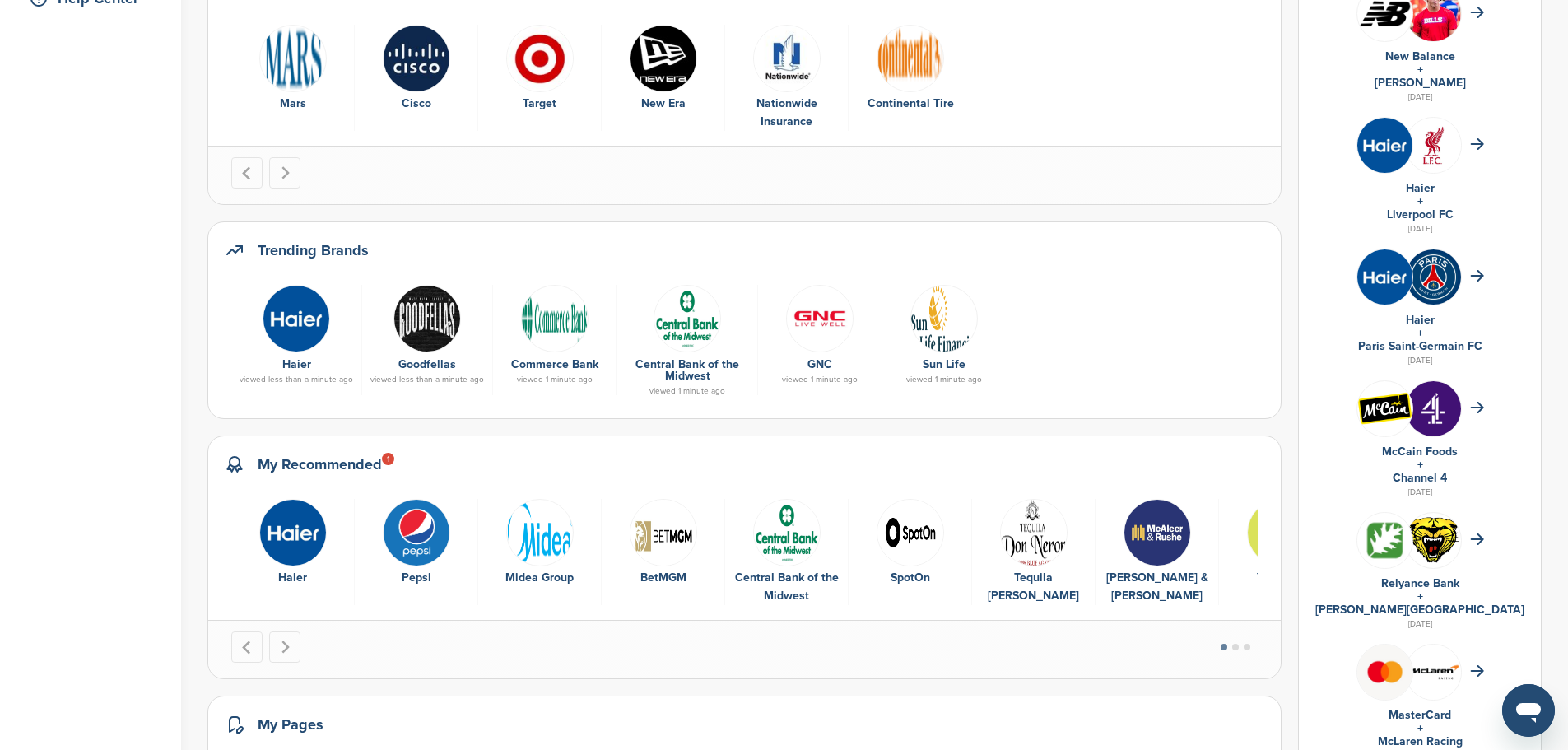
scroll to position [576, 0]
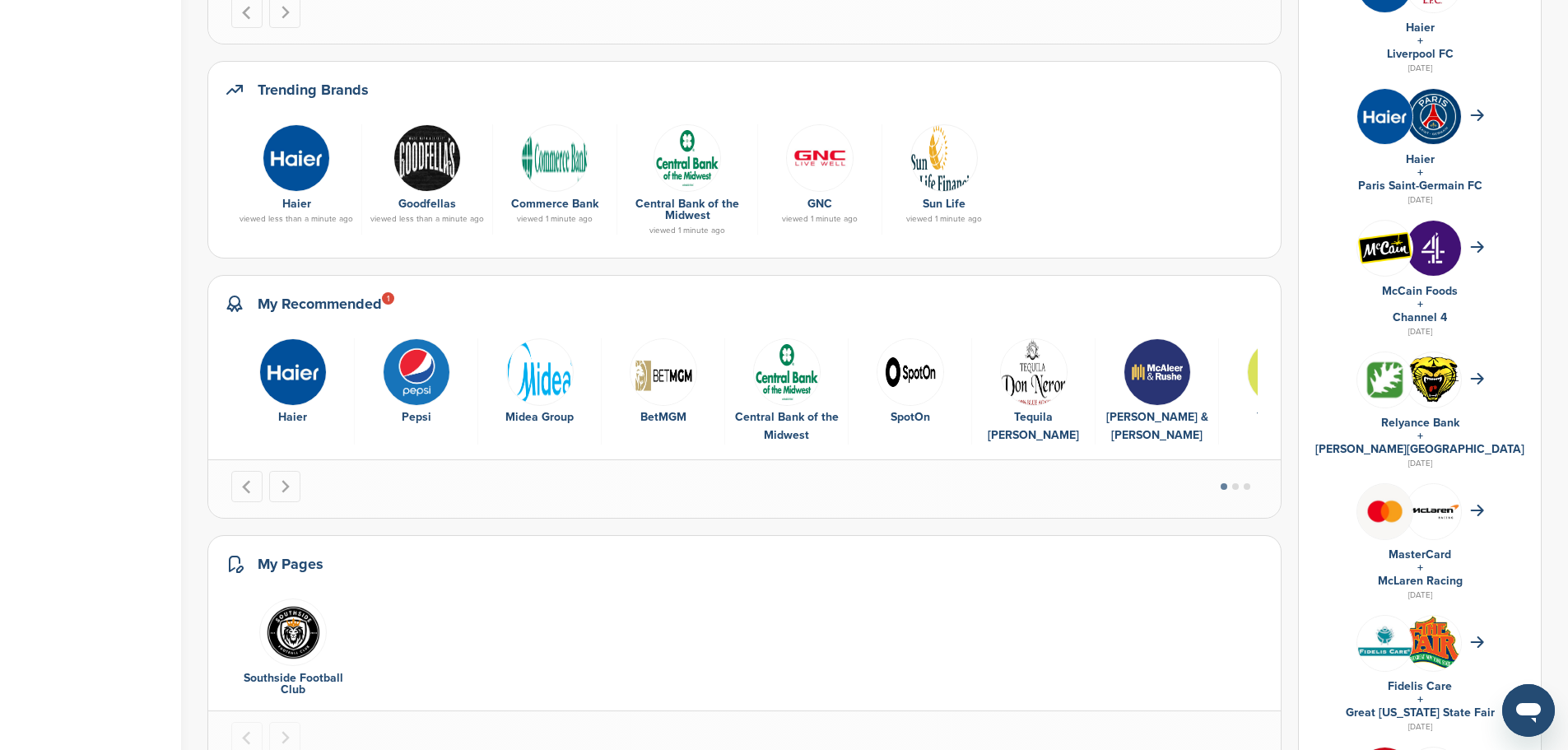
click at [1281, 494] on div at bounding box center [744, 488] width 1073 height 58
click at [1239, 486] on button "Go to page 2" at bounding box center [1235, 486] width 6 height 6
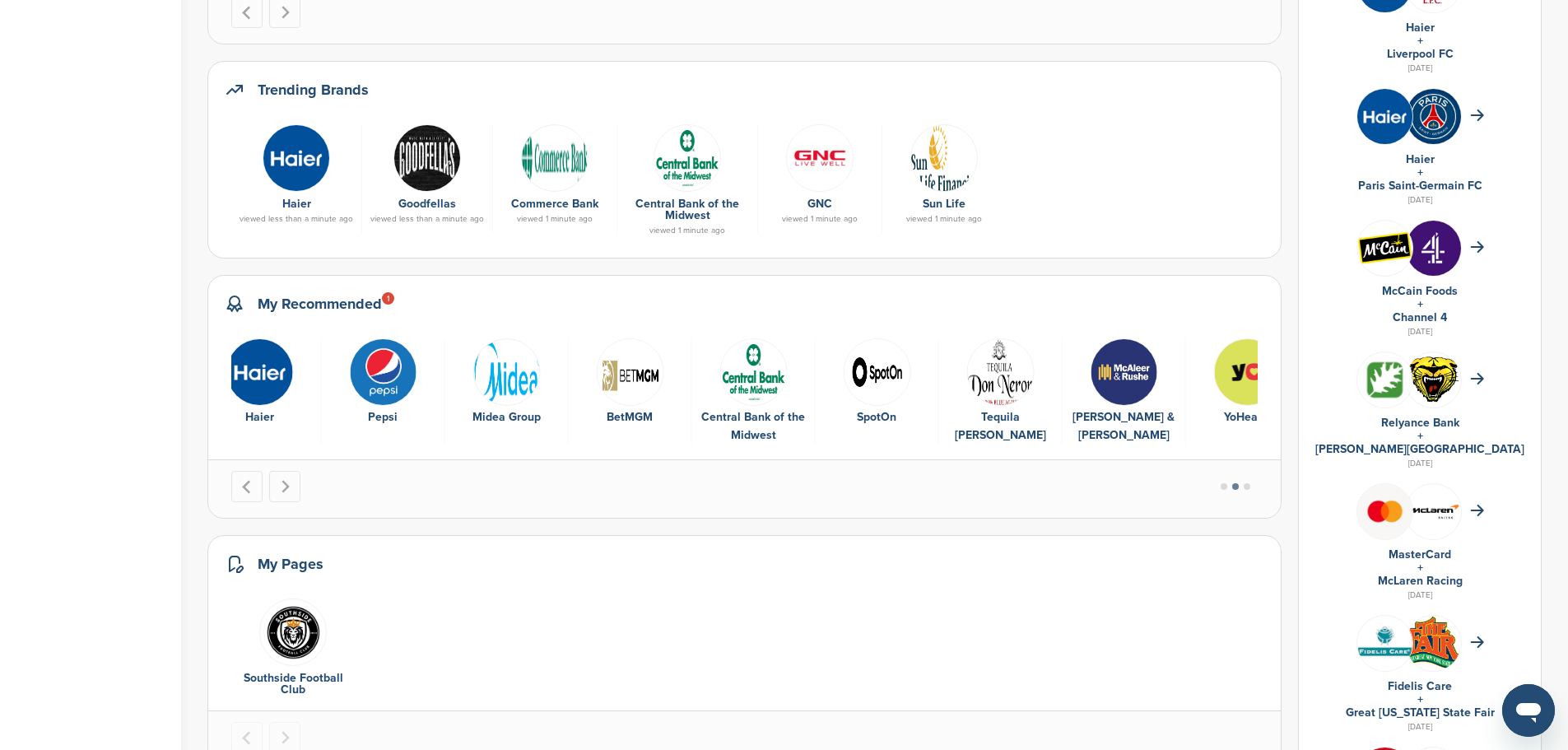
click at [1253, 486] on li "Select a slide to show" at bounding box center [1246, 486] width 11 height 12
click at [1261, 370] on img "9 of 9" at bounding box center [1248, 372] width 68 height 68
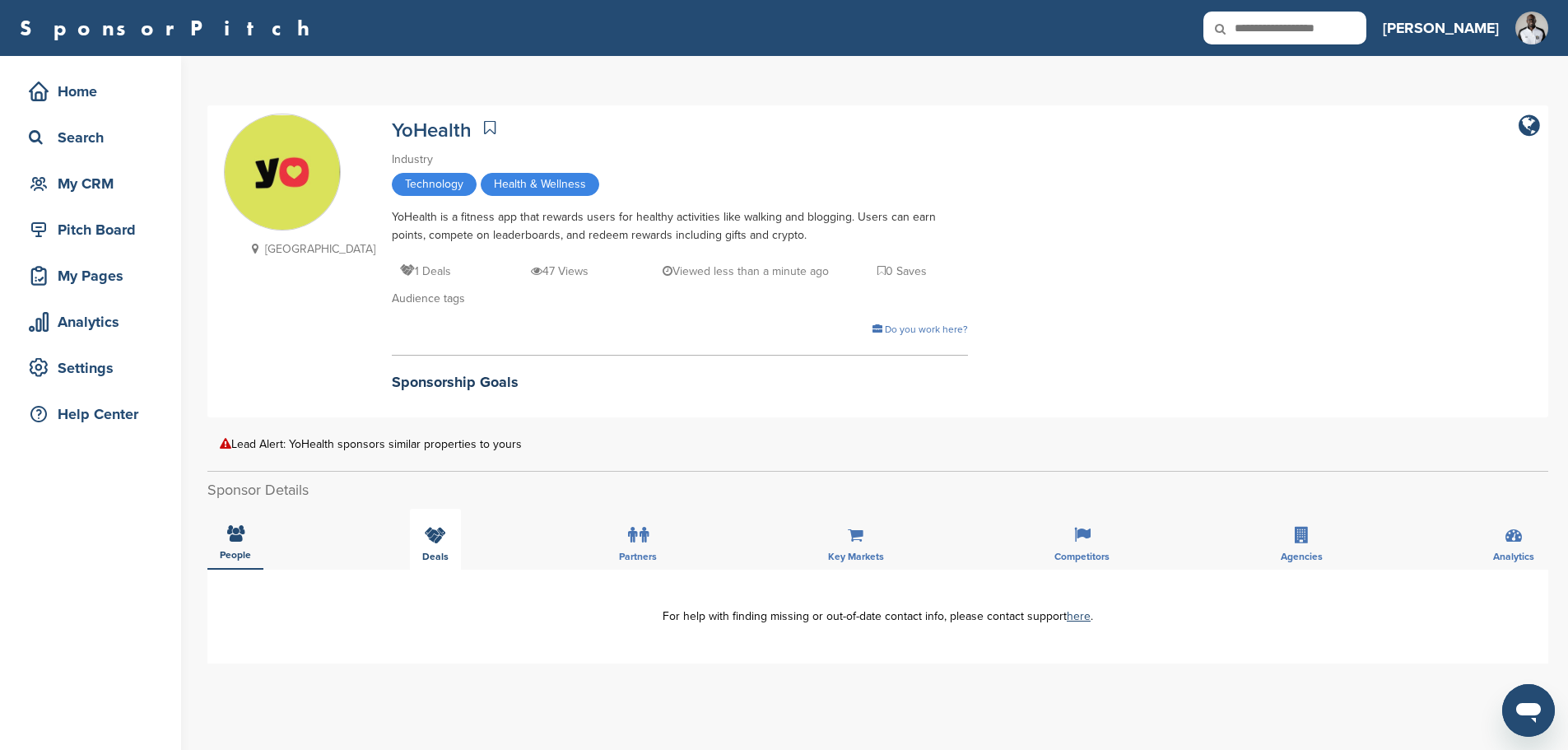
click at [443, 529] on div "Deals" at bounding box center [435, 538] width 51 height 61
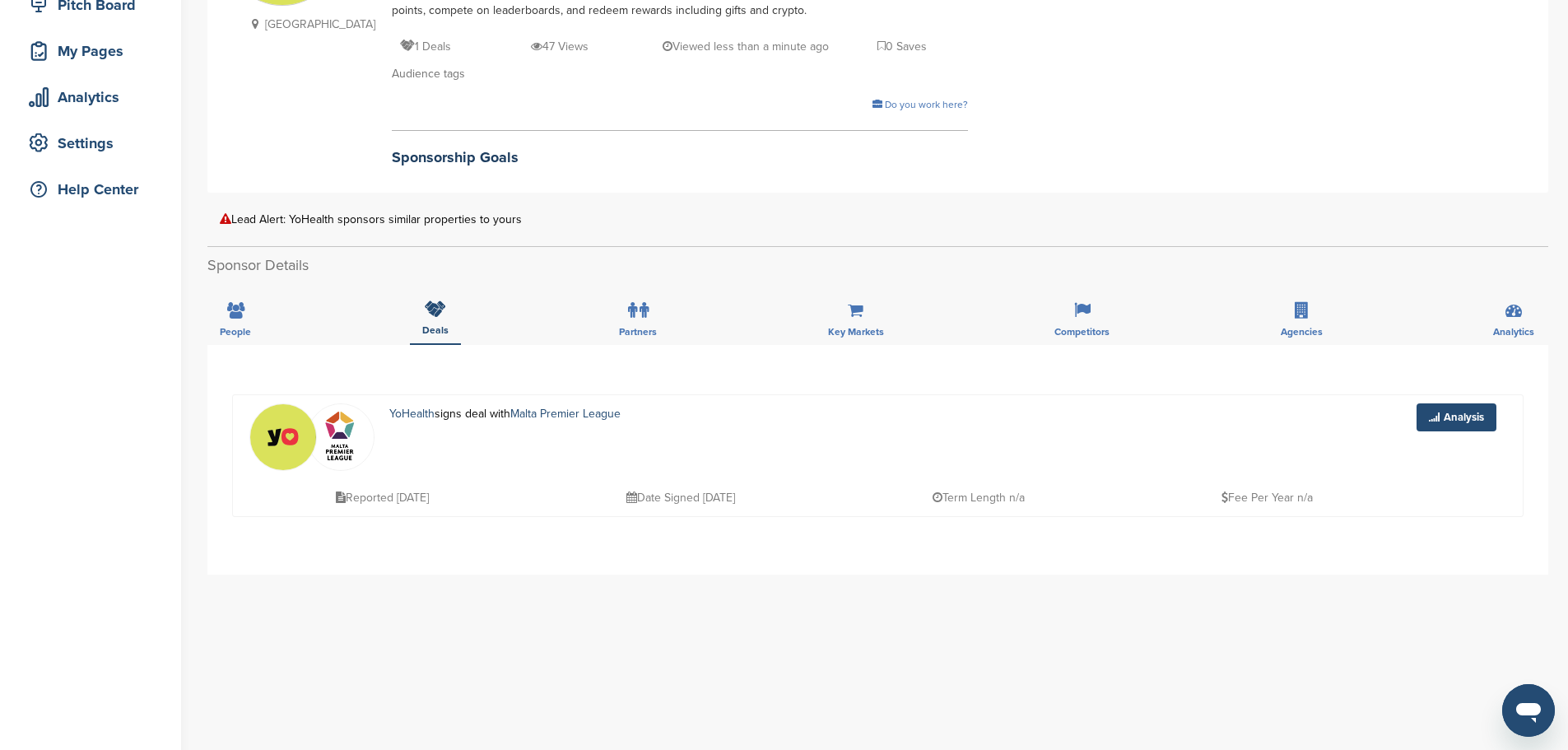
scroll to position [247, 0]
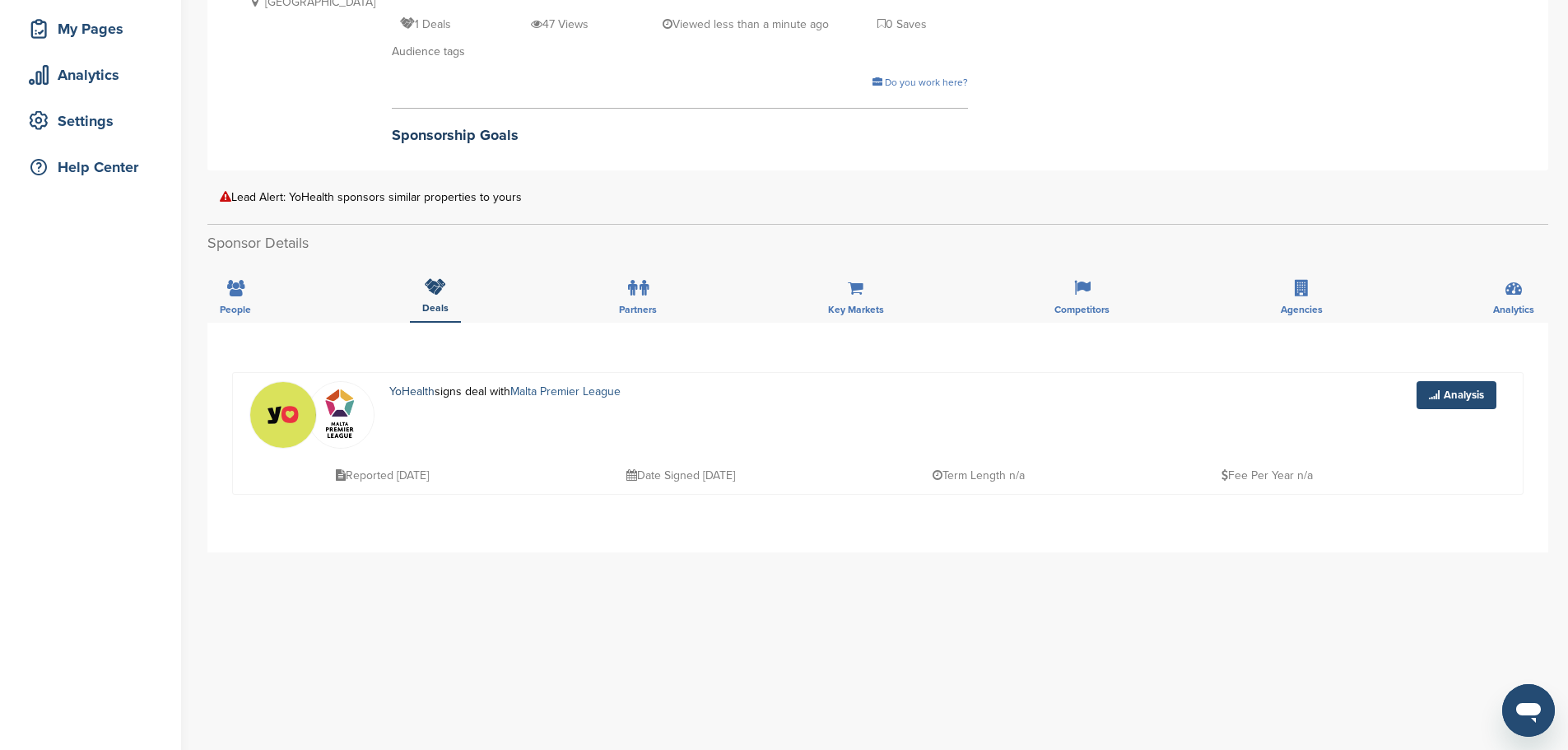
click at [539, 390] on link "Malta Premier League" at bounding box center [565, 391] width 110 height 14
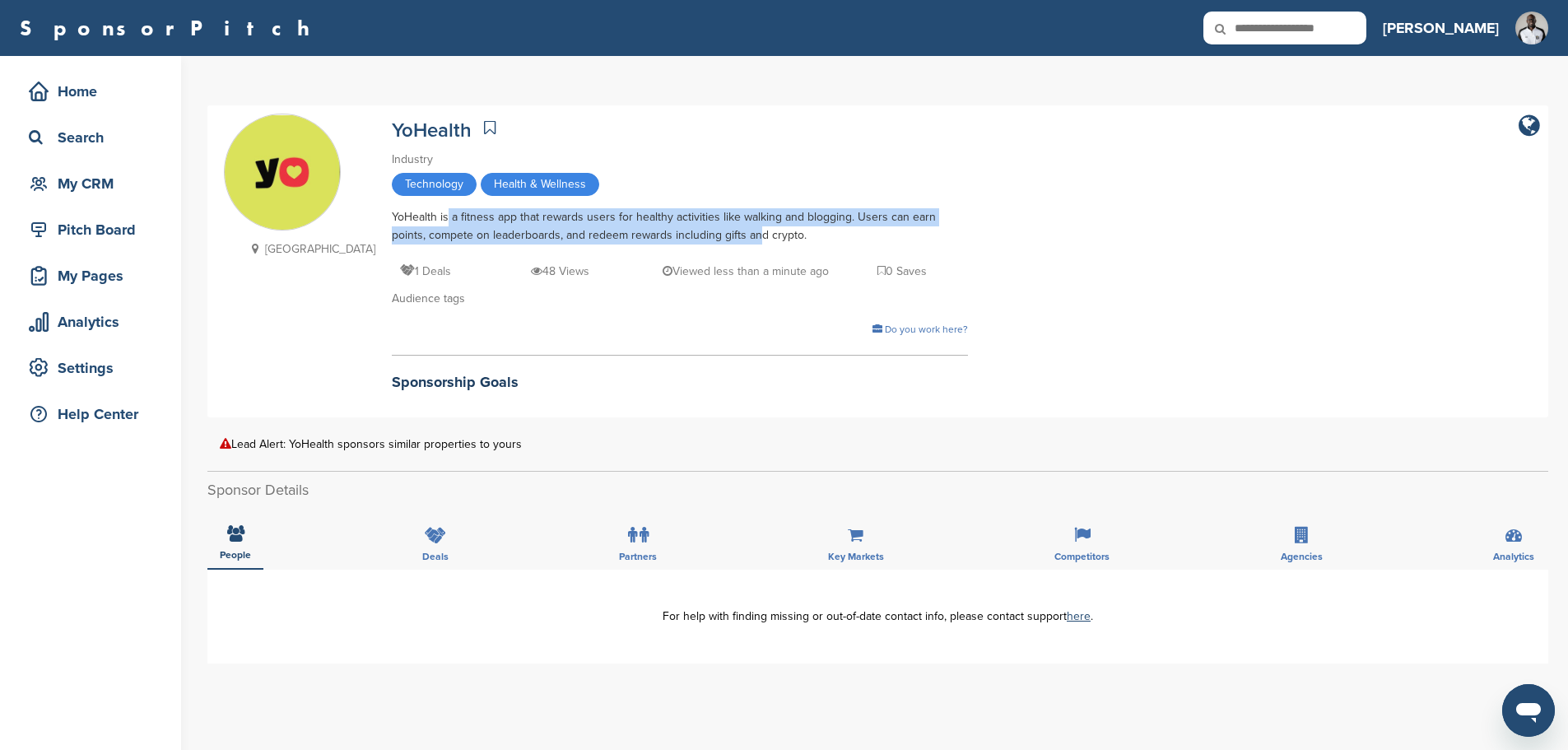
drag, startPoint x: 410, startPoint y: 219, endPoint x: 680, endPoint y: 235, distance: 270.5
click at [680, 235] on div "YoHealth is a fitness app that rewards users for healthy activities like walkin…" at bounding box center [680, 226] width 576 height 36
